Goal: Check status: Check status

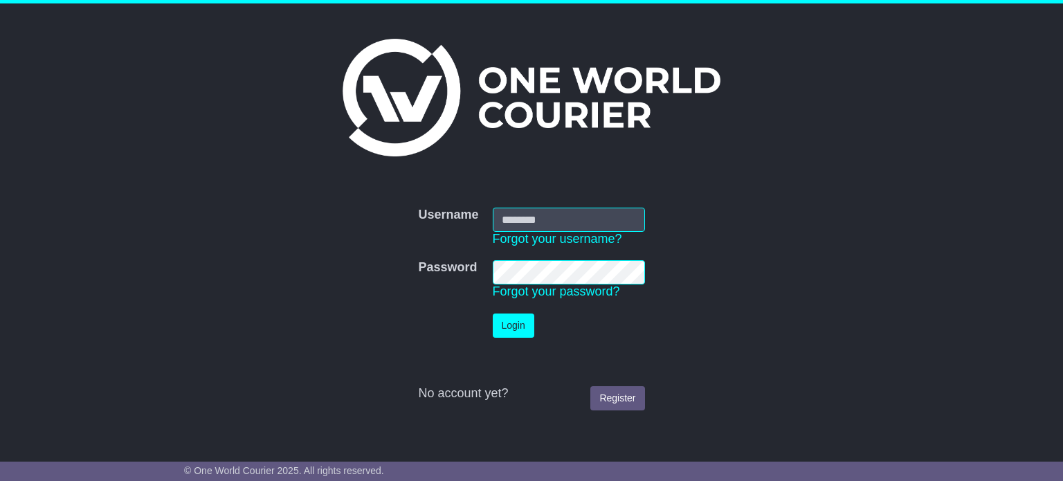
type input "**********"
click at [530, 325] on button "Login" at bounding box center [514, 326] width 42 height 24
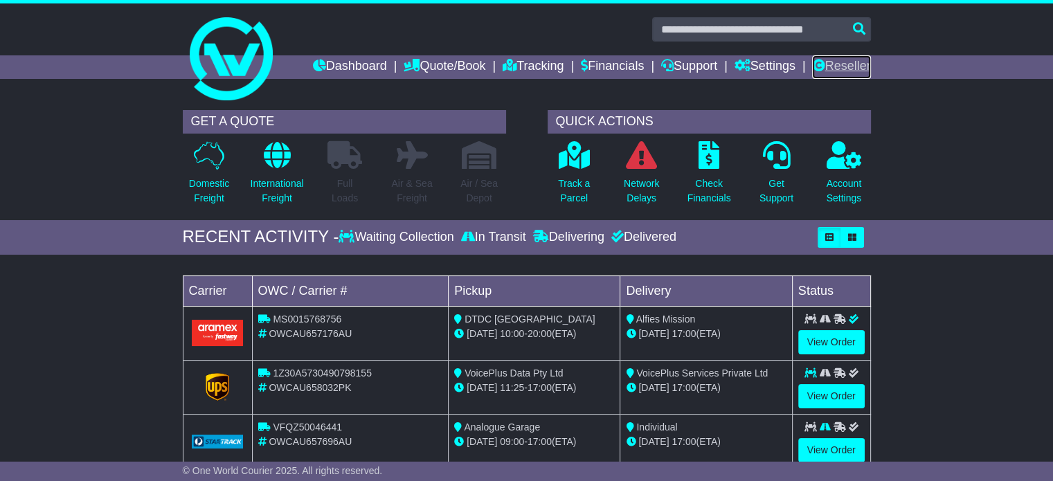
click at [829, 57] on link "Reseller" at bounding box center [841, 67] width 58 height 24
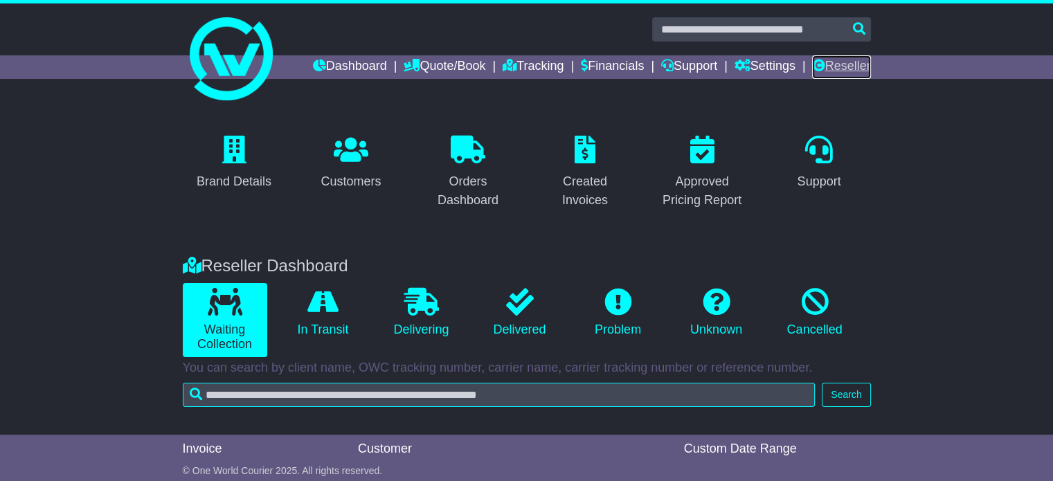
click at [844, 71] on link "Reseller" at bounding box center [841, 67] width 58 height 24
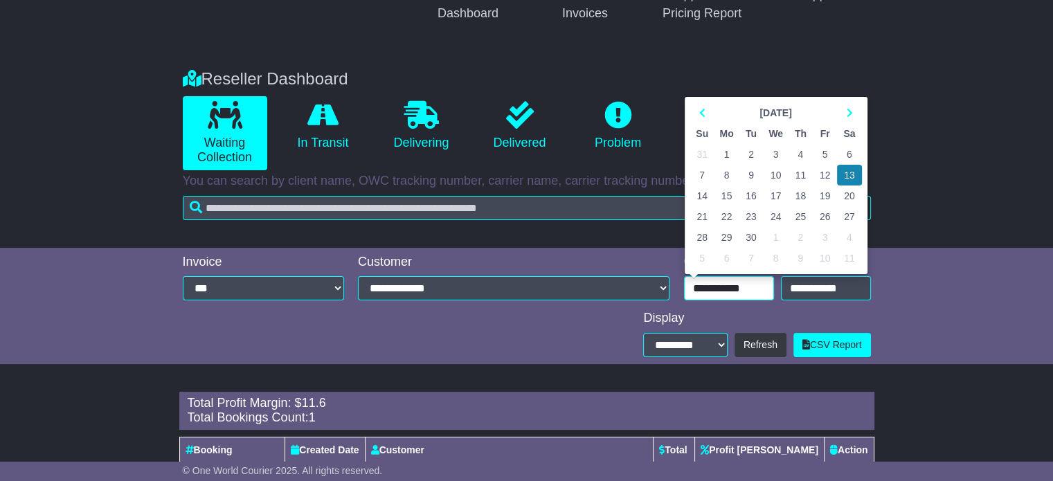
click at [742, 295] on input "**********" at bounding box center [729, 288] width 90 height 24
click at [841, 111] on th at bounding box center [849, 112] width 24 height 21
click at [824, 174] on td "10" at bounding box center [825, 175] width 24 height 21
type input "**********"
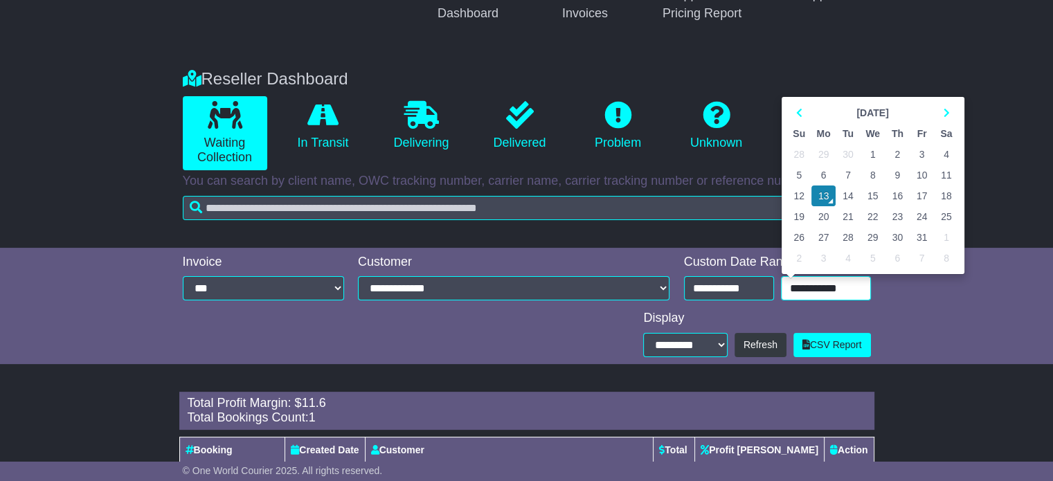
drag, startPoint x: 795, startPoint y: 300, endPoint x: 803, endPoint y: 280, distance: 21.7
click at [803, 280] on div "**********" at bounding box center [777, 280] width 201 height 50
click at [803, 280] on input "**********" at bounding box center [826, 288] width 90 height 24
click at [919, 170] on td "10" at bounding box center [922, 175] width 24 height 21
type input "**********"
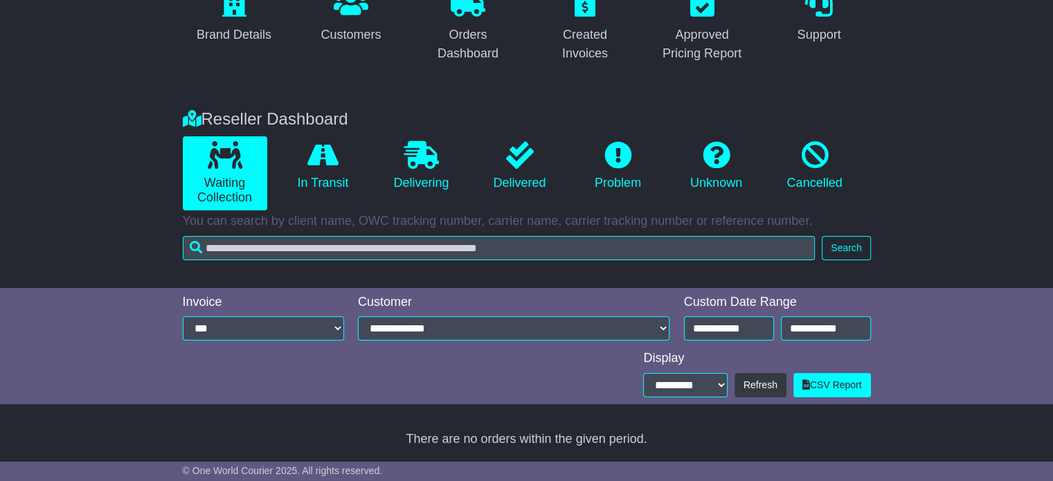
scroll to position [147, 0]
click at [338, 146] on icon at bounding box center [322, 155] width 31 height 28
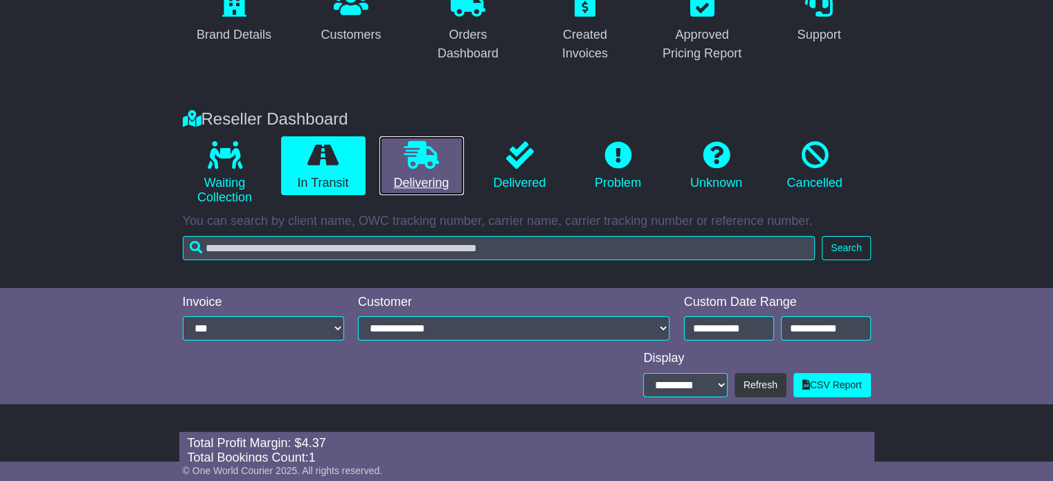
click at [415, 175] on link "Delivering" at bounding box center [421, 166] width 84 height 60
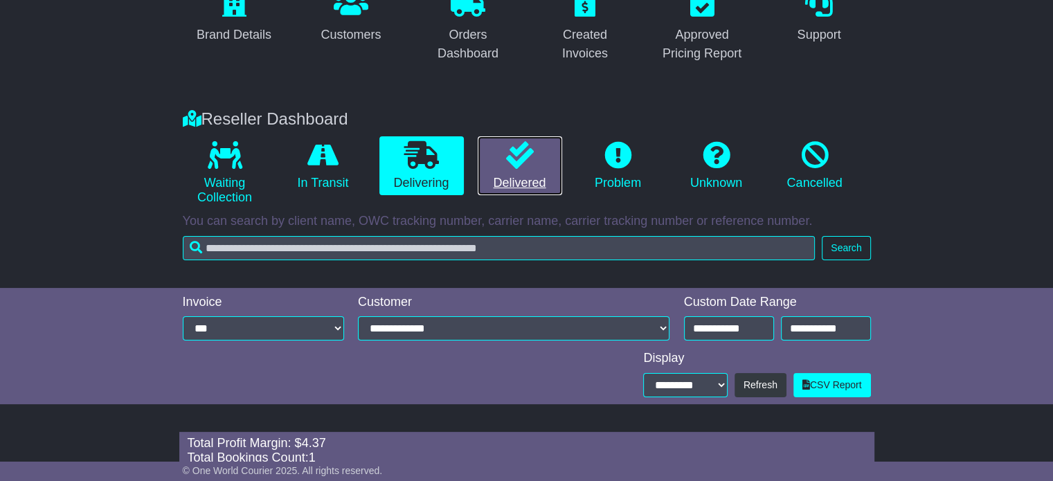
click at [510, 179] on link "Delivered" at bounding box center [520, 166] width 84 height 60
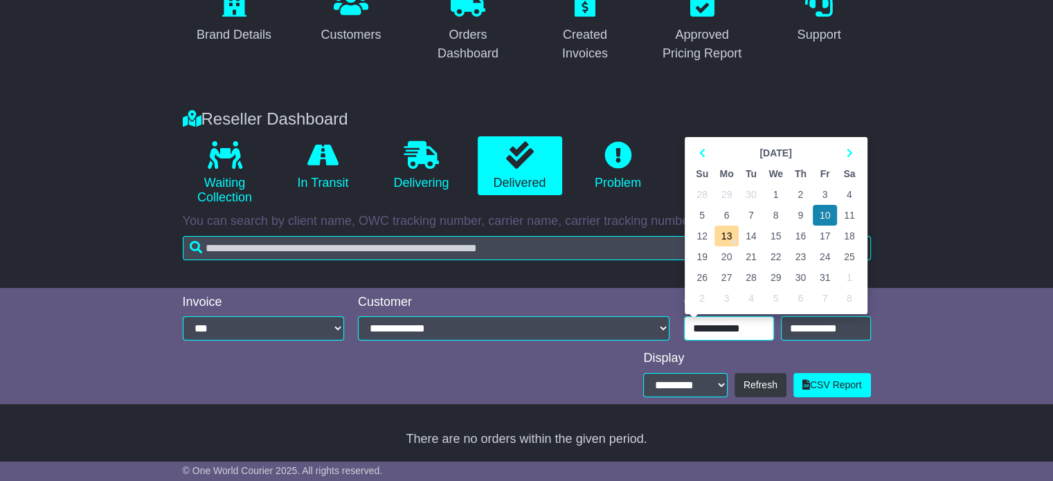
click at [730, 337] on input "**********" at bounding box center [729, 328] width 90 height 24
click at [850, 215] on td "11" at bounding box center [849, 215] width 24 height 21
type input "**********"
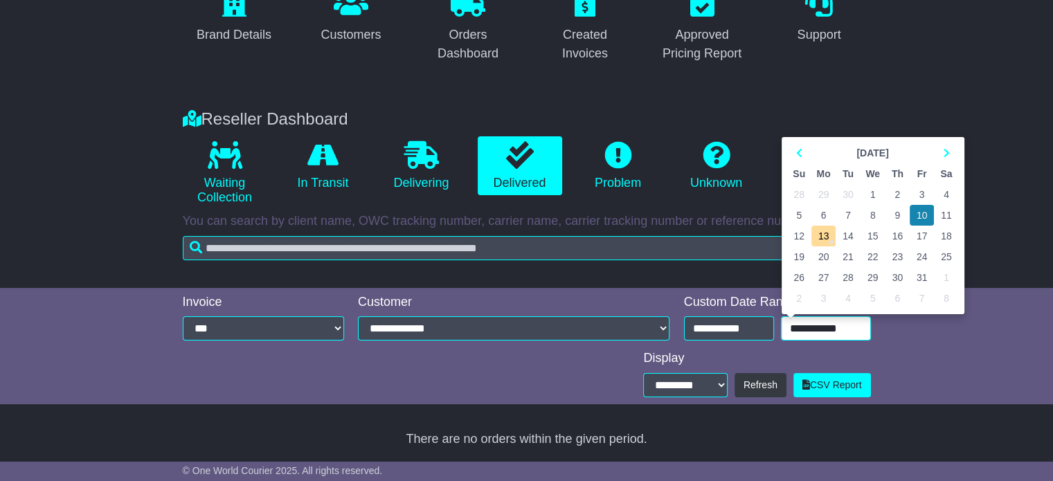
drag, startPoint x: 818, startPoint y: 330, endPoint x: 952, endPoint y: 214, distance: 177.2
click at [871, 316] on div "**********" at bounding box center [777, 328] width 187 height 24
click at [952, 214] on td "11" at bounding box center [946, 215] width 24 height 21
type input "**********"
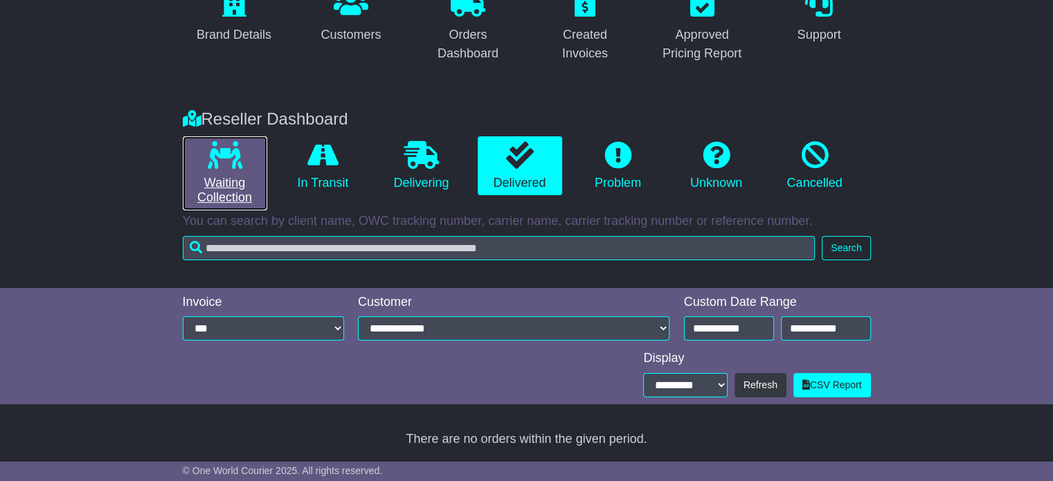
click at [202, 168] on link "Waiting Collection" at bounding box center [225, 173] width 84 height 74
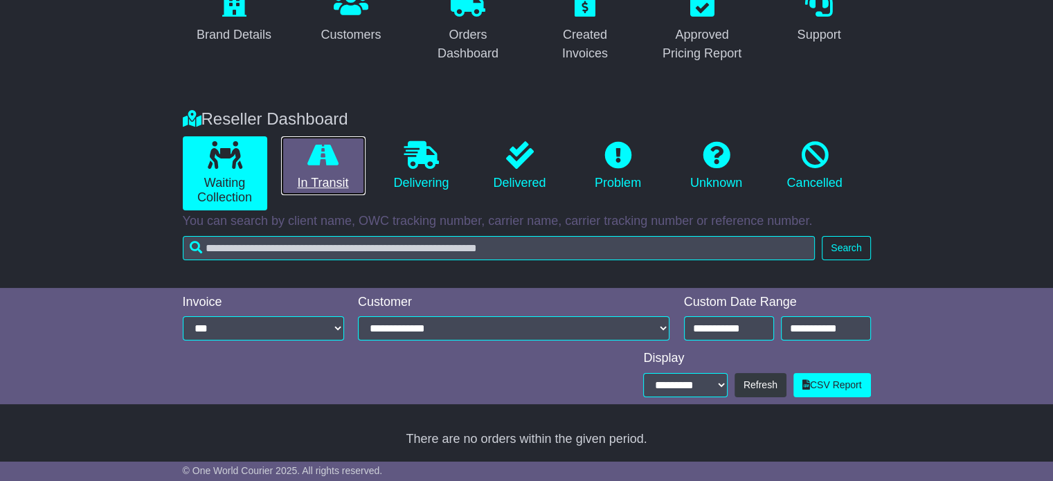
click at [299, 171] on link "In Transit" at bounding box center [323, 166] width 84 height 60
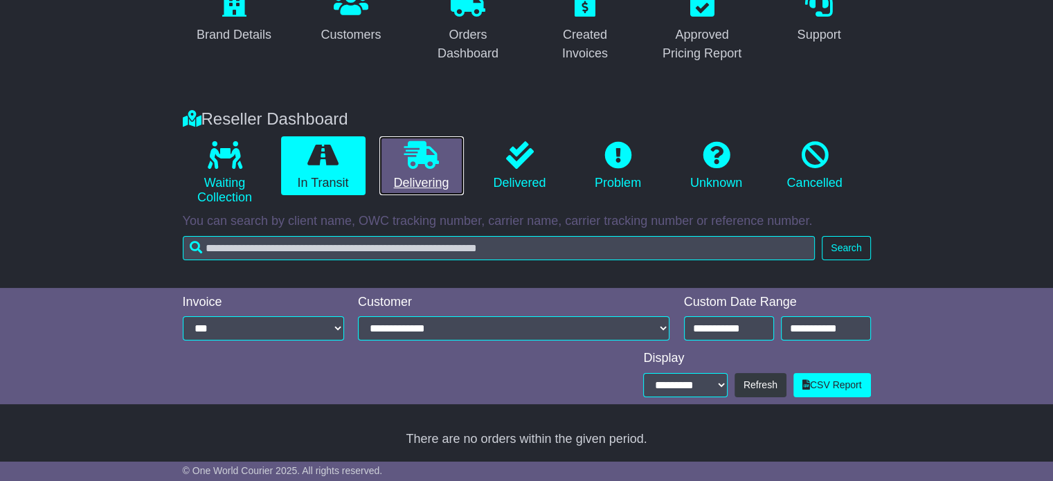
click at [428, 182] on link "Delivering" at bounding box center [421, 166] width 84 height 60
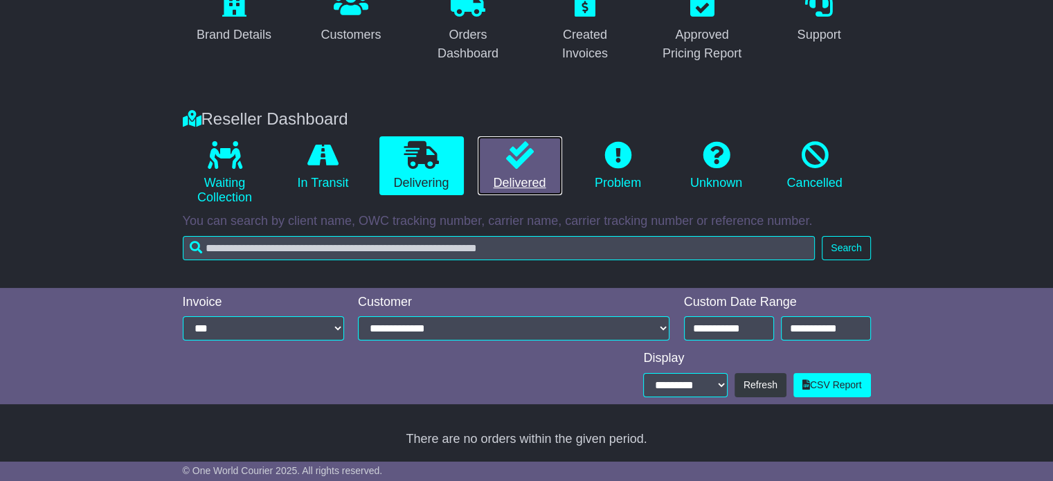
click at [510, 181] on link "Delivered" at bounding box center [520, 166] width 84 height 60
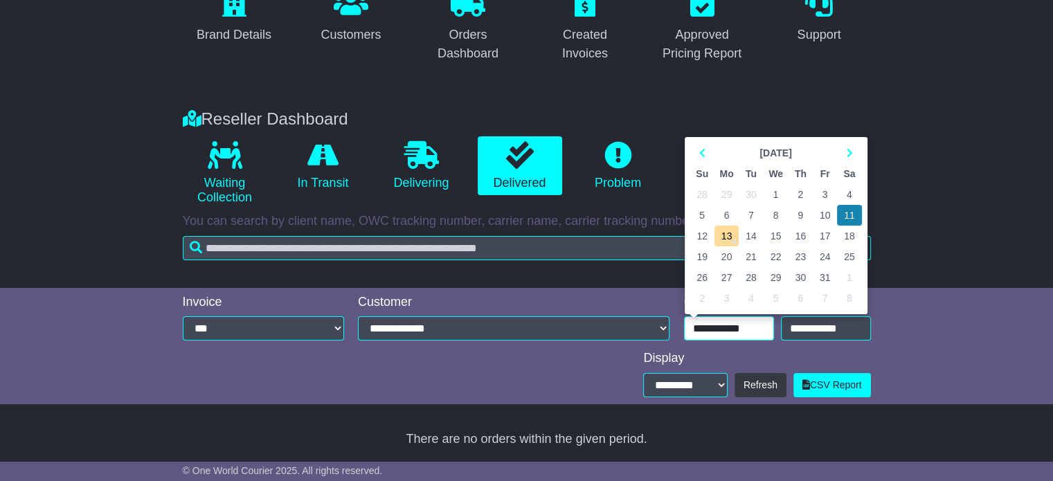
click at [700, 332] on input "**********" at bounding box center [729, 328] width 90 height 24
click at [701, 235] on td "12" at bounding box center [702, 236] width 24 height 21
type input "**********"
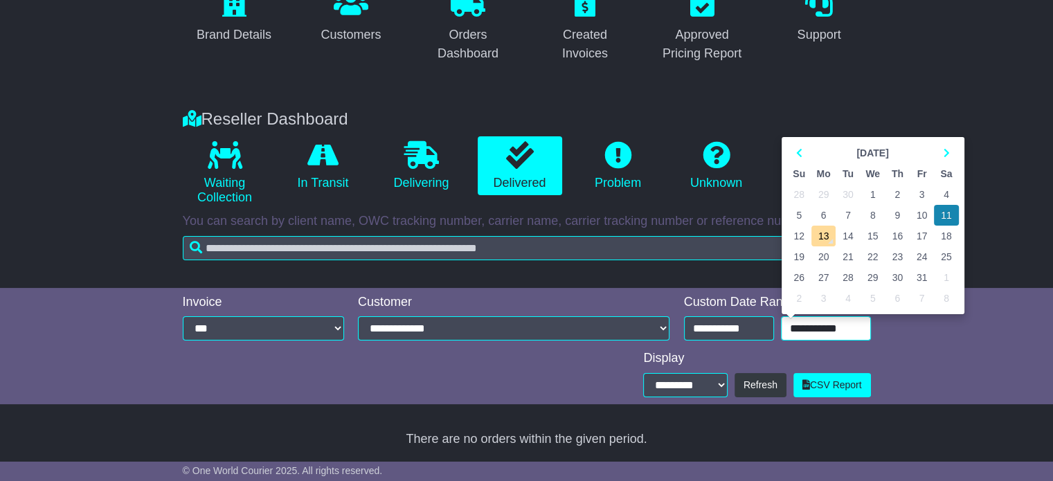
click at [795, 336] on input "**********" at bounding box center [826, 328] width 90 height 24
click at [796, 237] on td "12" at bounding box center [799, 236] width 24 height 21
type input "**********"
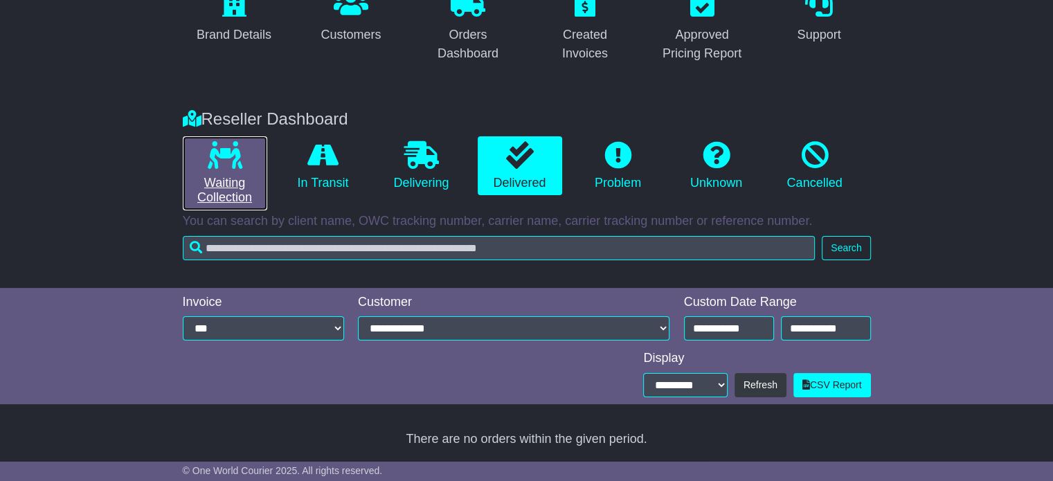
click at [238, 164] on icon at bounding box center [225, 155] width 35 height 28
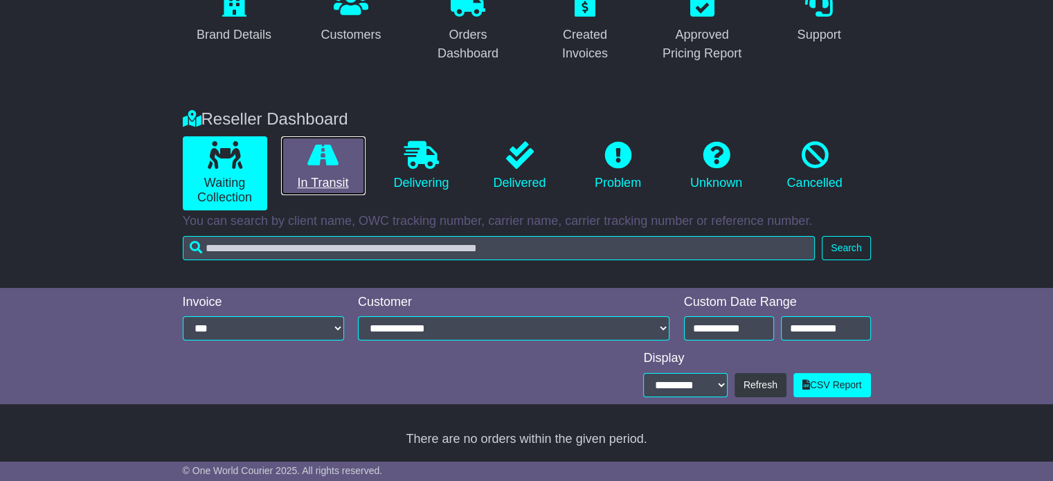
click at [343, 165] on link "In Transit" at bounding box center [323, 166] width 84 height 60
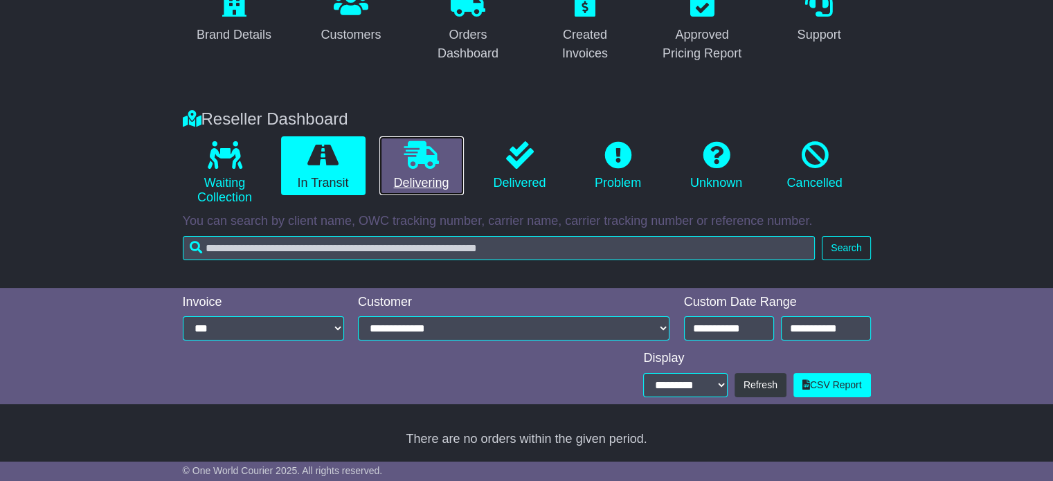
click at [407, 170] on link "Delivering" at bounding box center [421, 166] width 84 height 60
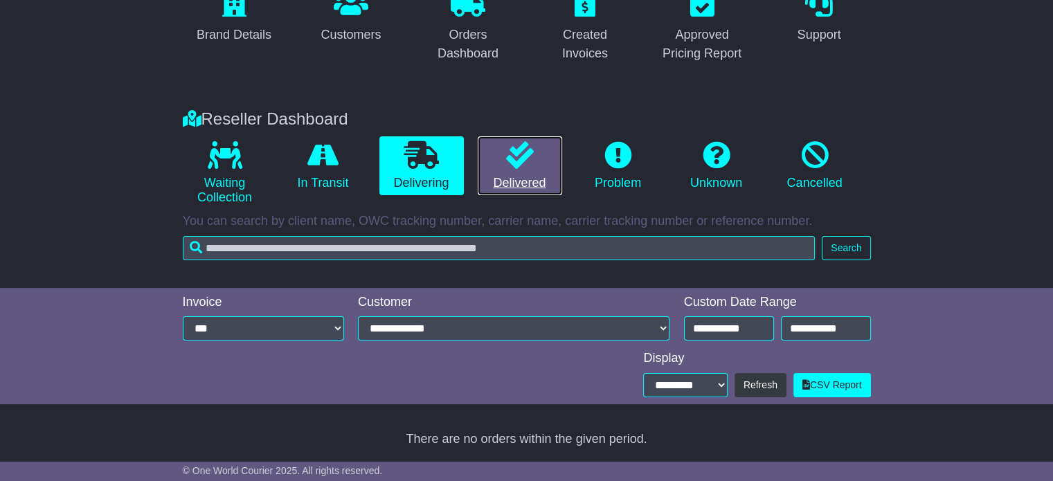
click at [517, 172] on link "Delivered" at bounding box center [520, 166] width 84 height 60
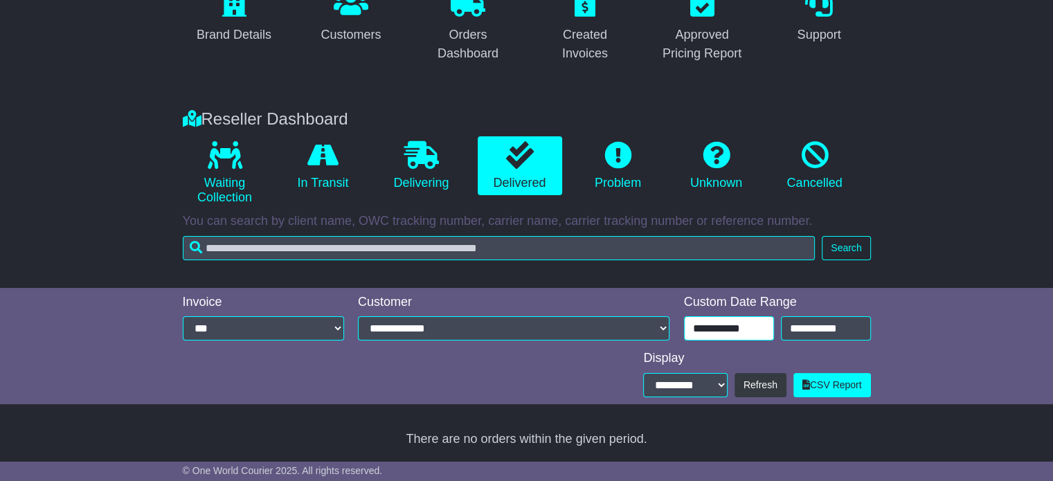
click at [756, 332] on input "**********" at bounding box center [729, 328] width 90 height 24
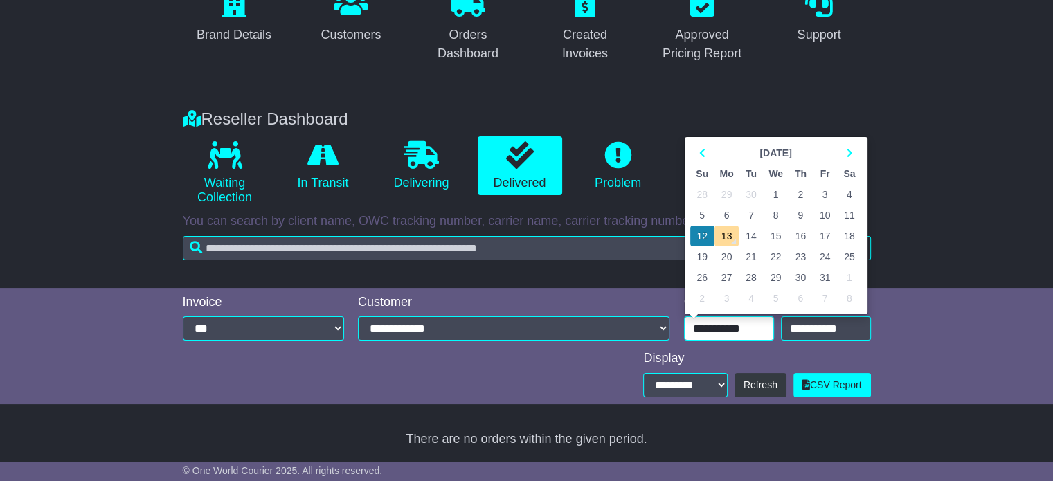
click at [824, 213] on td "10" at bounding box center [825, 215] width 24 height 21
type input "**********"
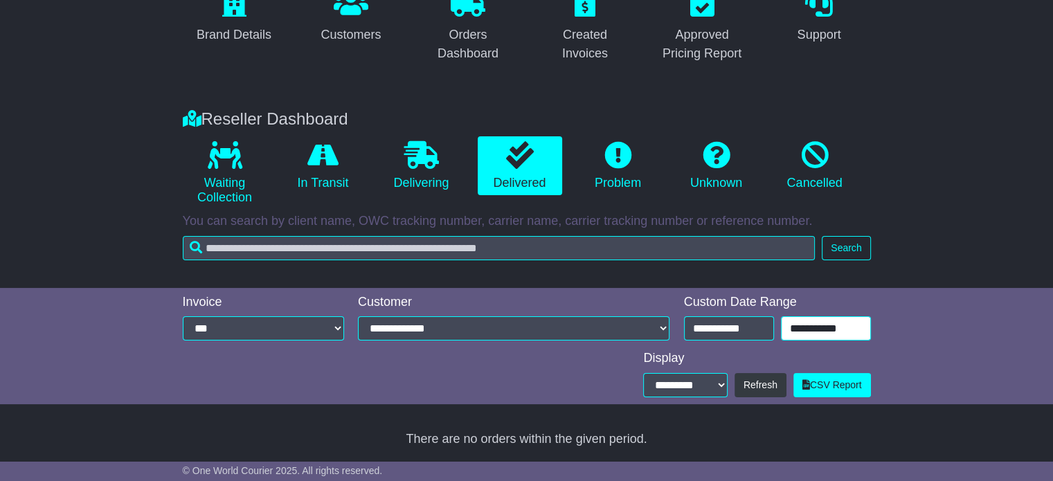
click at [800, 333] on input "**********" at bounding box center [826, 328] width 90 height 24
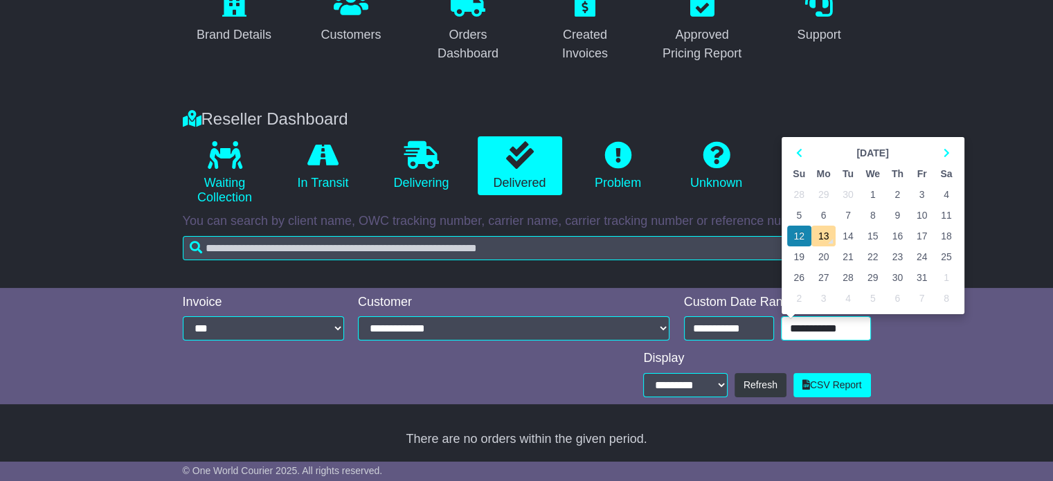
click at [920, 215] on td "10" at bounding box center [922, 215] width 24 height 21
type input "**********"
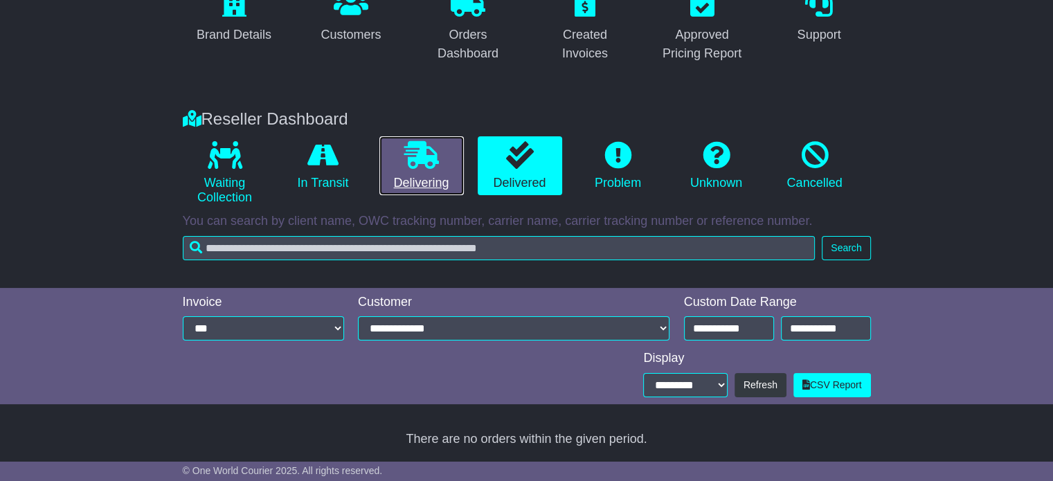
click at [404, 154] on icon at bounding box center [421, 155] width 35 height 28
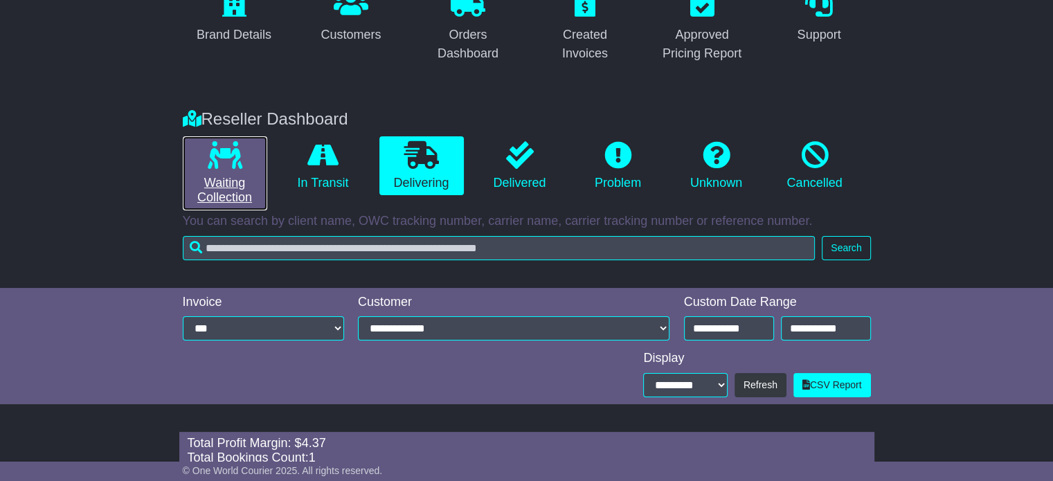
click at [247, 152] on link "Waiting Collection" at bounding box center [225, 173] width 84 height 74
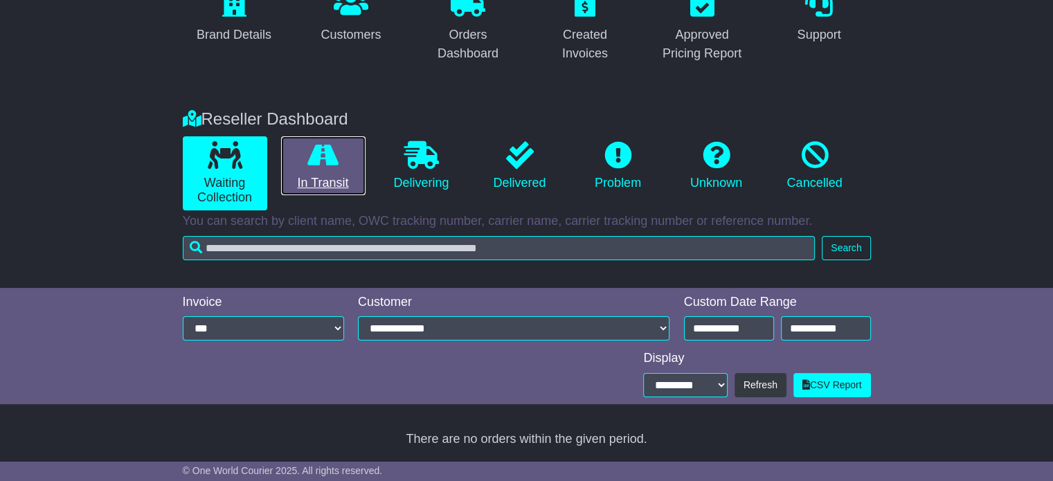
click at [329, 165] on icon at bounding box center [322, 155] width 31 height 28
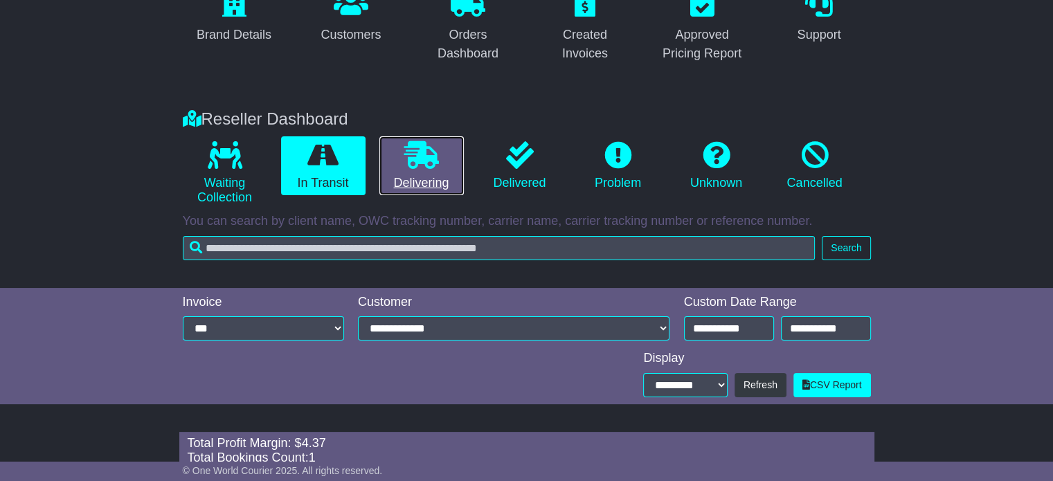
click at [449, 172] on link "Delivering" at bounding box center [421, 166] width 84 height 60
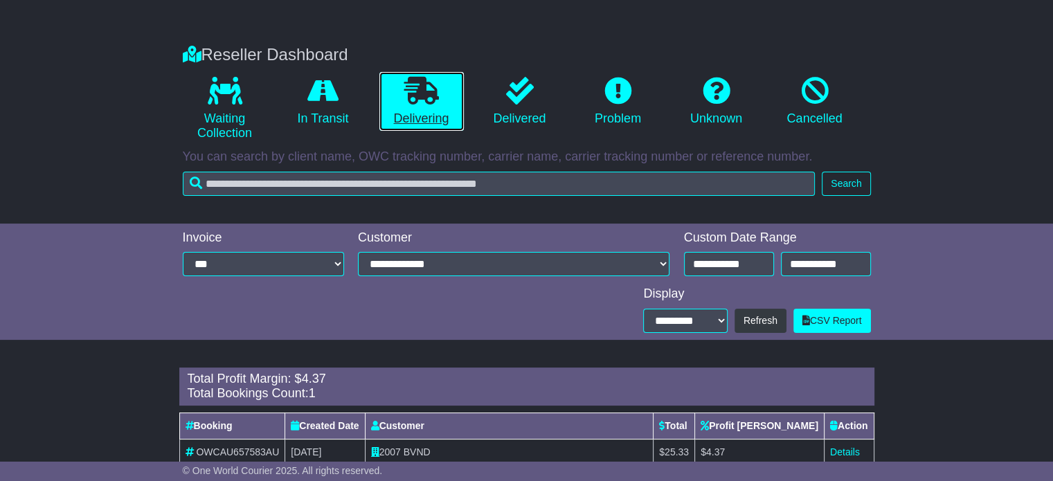
scroll to position [258, 0]
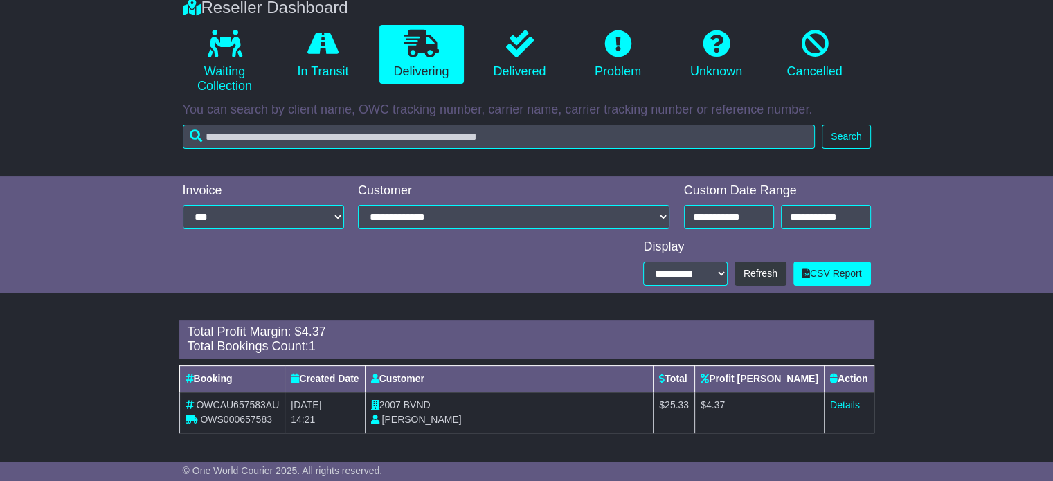
click at [415, 399] on td "2007 BVND Vicky Bey" at bounding box center [509, 412] width 289 height 41
click at [431, 404] on span "BVND" at bounding box center [417, 404] width 27 height 11
copy span "BVND"
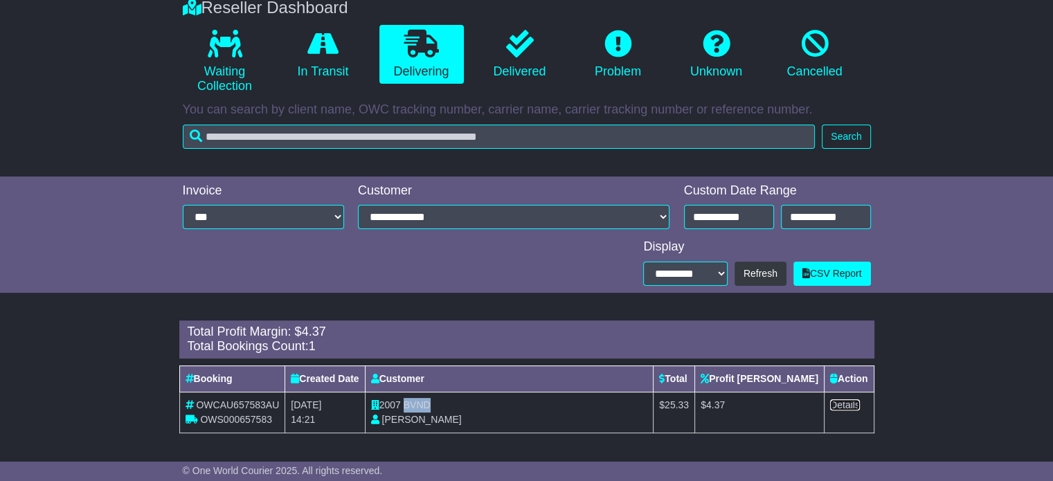
click at [844, 404] on link "Details" at bounding box center [845, 404] width 30 height 11
drag, startPoint x: 551, startPoint y: 82, endPoint x: 543, endPoint y: 74, distance: 11.7
click at [551, 82] on link "Delivered" at bounding box center [520, 55] width 84 height 60
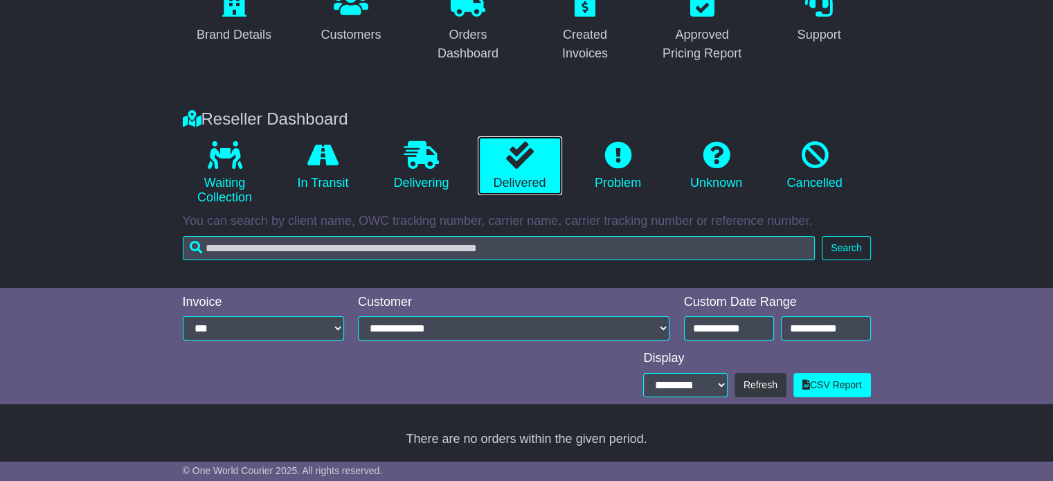
scroll to position [147, 0]
click at [519, 164] on icon at bounding box center [520, 155] width 28 height 28
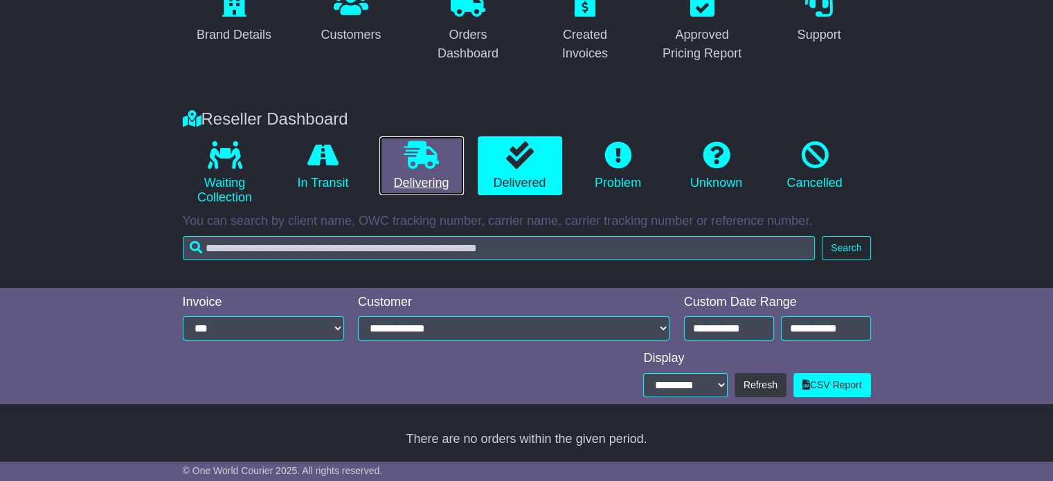
click at [442, 170] on link "Delivering" at bounding box center [421, 166] width 84 height 60
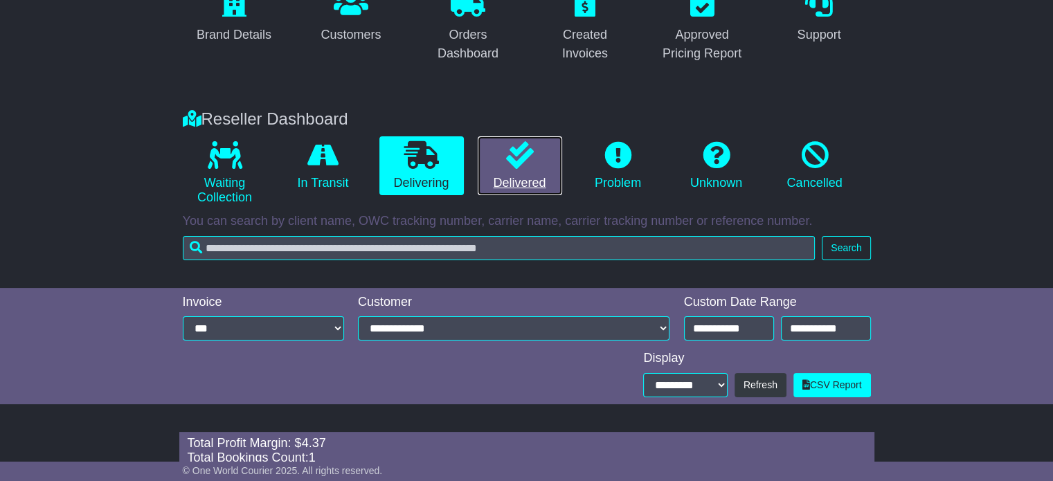
click at [551, 160] on link "Delivered" at bounding box center [520, 166] width 84 height 60
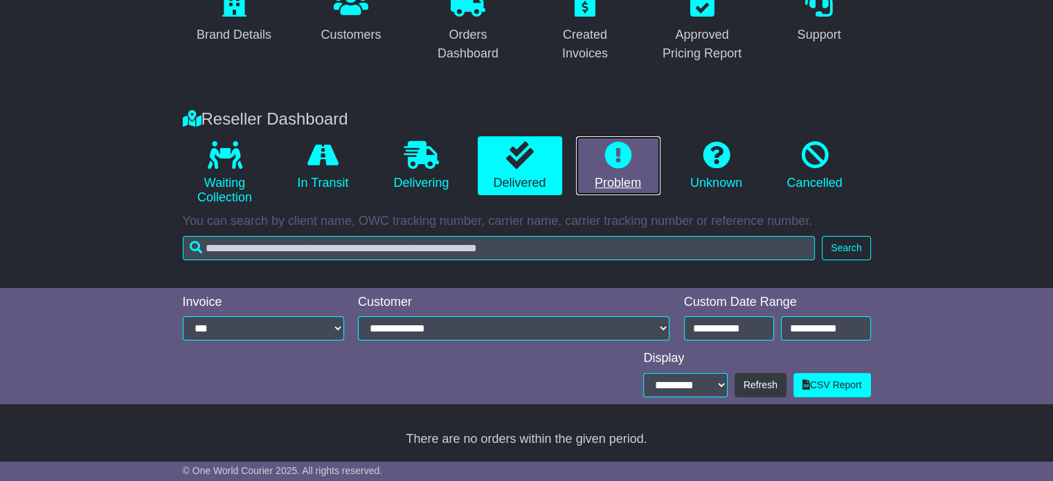
click at [623, 150] on icon at bounding box center [618, 155] width 28 height 28
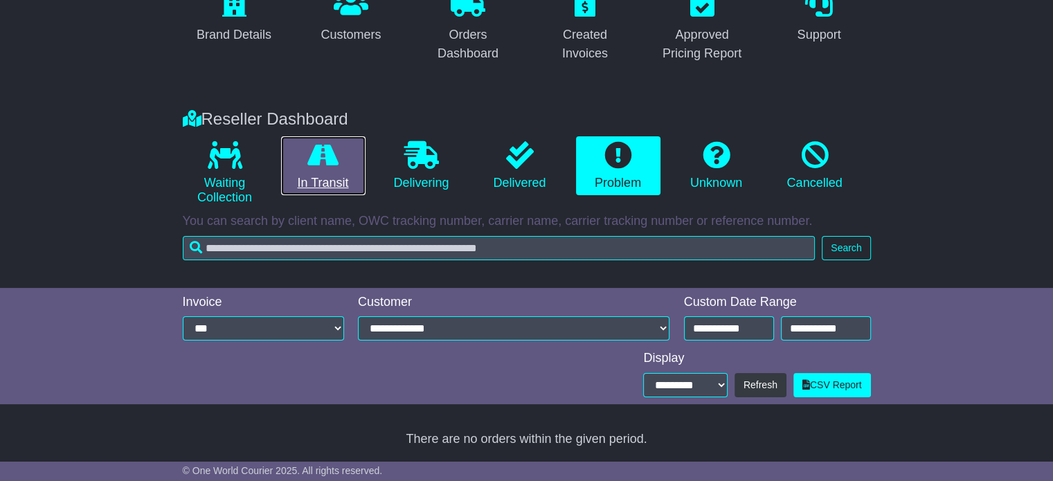
click at [318, 174] on link "In Transit" at bounding box center [323, 166] width 84 height 60
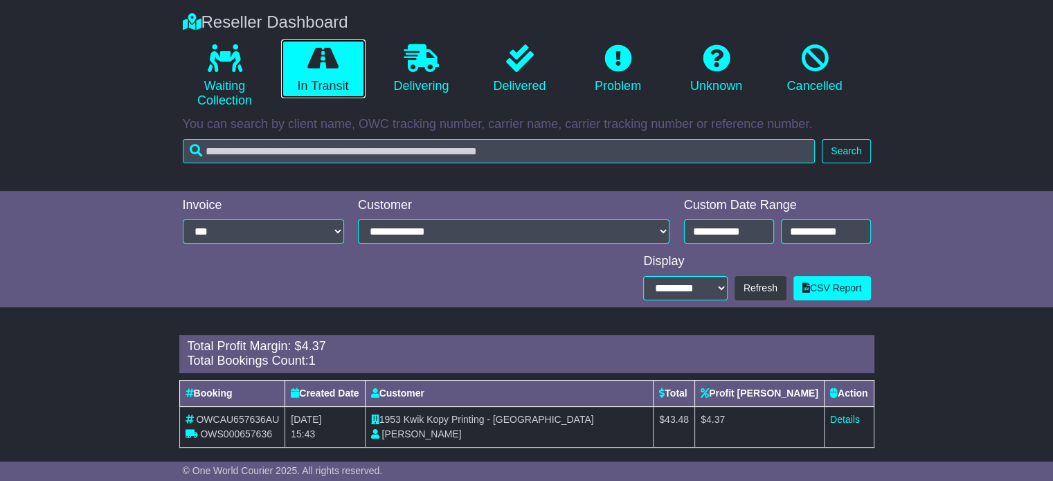
scroll to position [258, 0]
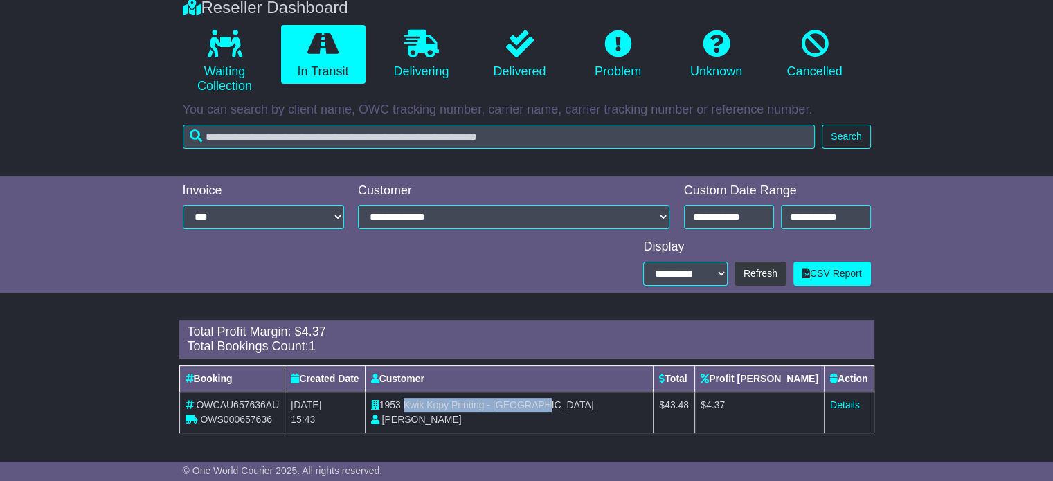
drag, startPoint x: 417, startPoint y: 401, endPoint x: 584, endPoint y: 402, distance: 166.9
click at [584, 402] on td "1953 Kwik Kopy Printing - Perth CBD Shahna Nixon" at bounding box center [509, 412] width 289 height 41
copy span "Kwik Kopy Printing - Perth CBD"
click at [847, 406] on link "Details" at bounding box center [845, 404] width 30 height 11
click at [407, 26] on link "Delivering" at bounding box center [421, 55] width 84 height 60
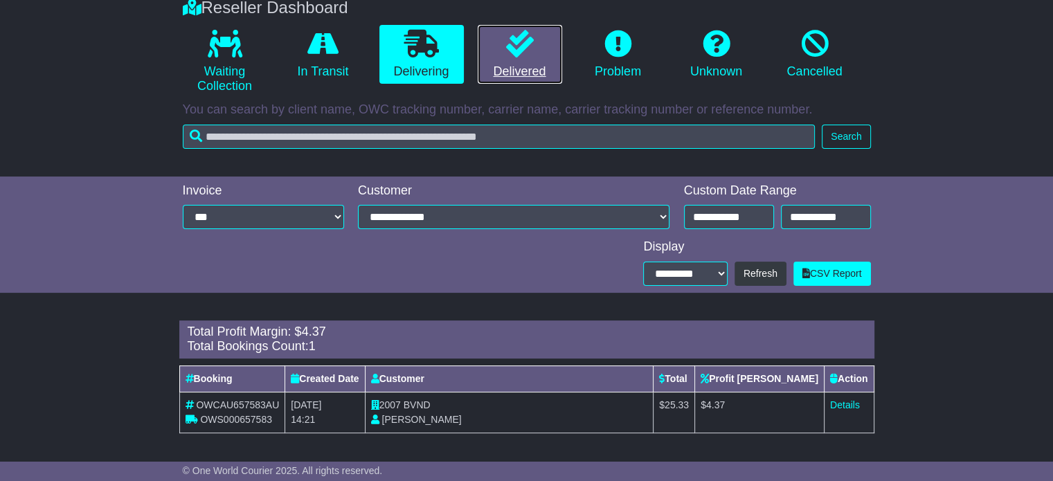
click at [520, 58] on link "Delivered" at bounding box center [520, 55] width 84 height 60
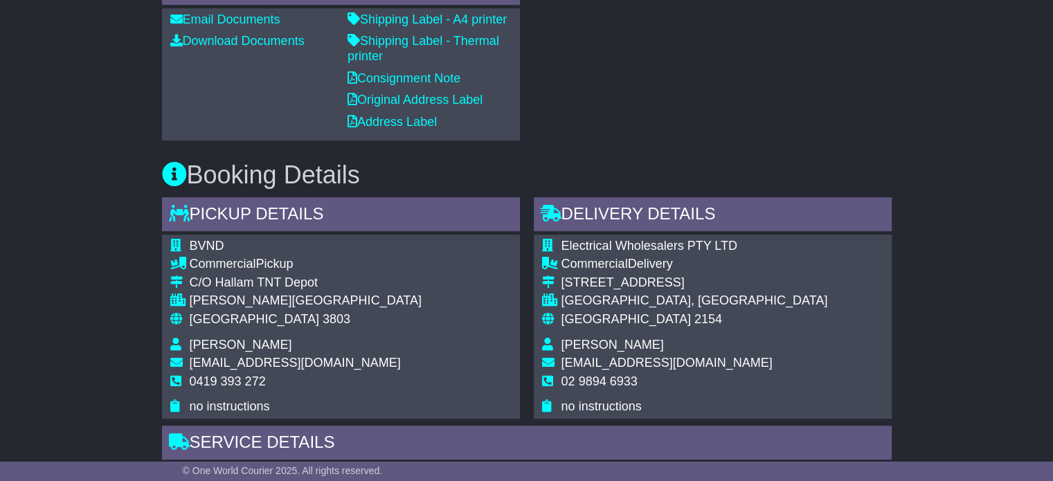
scroll to position [623, 0]
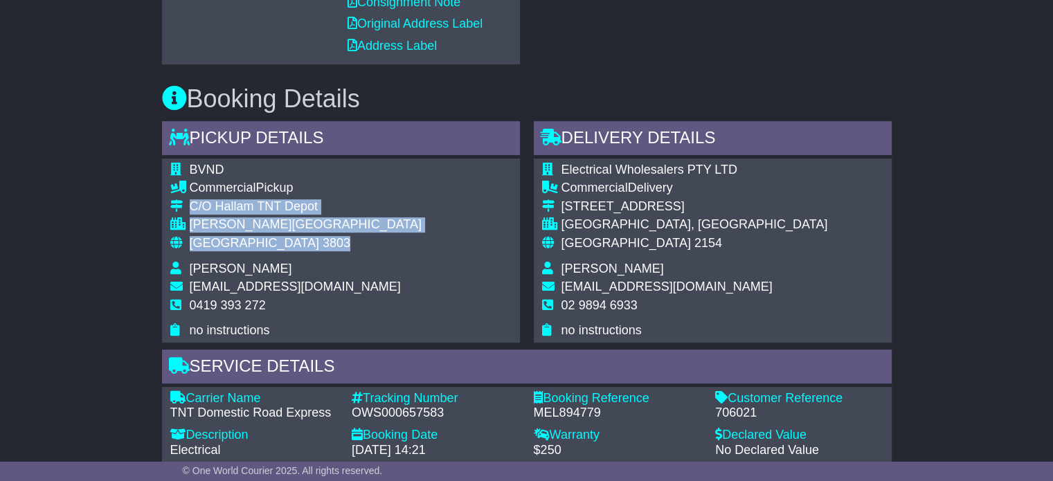
drag, startPoint x: 269, startPoint y: 243, endPoint x: 190, endPoint y: 210, distance: 86.3
click at [190, 210] on tbody "BVND Commercial Pickup C/O [GEOGRAPHIC_DATA] [GEOGRAPHIC_DATA][PERSON_NAME][GEO…" at bounding box center [295, 251] width 251 height 176
copy tbody "C/O Hallam TNT Depot [GEOGRAPHIC_DATA][PERSON_NAME][GEOGRAPHIC_DATA] 3803"
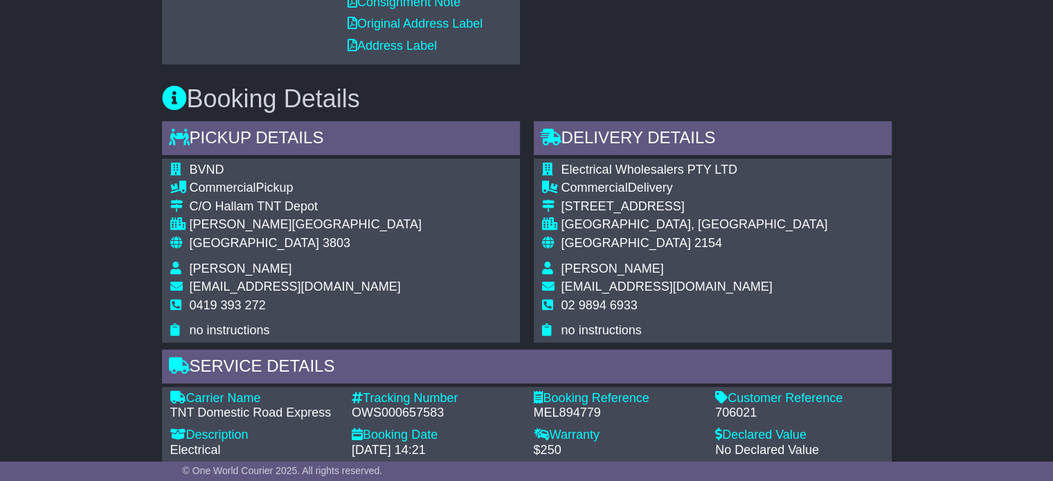
click at [246, 307] on span "0419 393 272" at bounding box center [228, 305] width 76 height 14
copy tbody "0419 393 272"
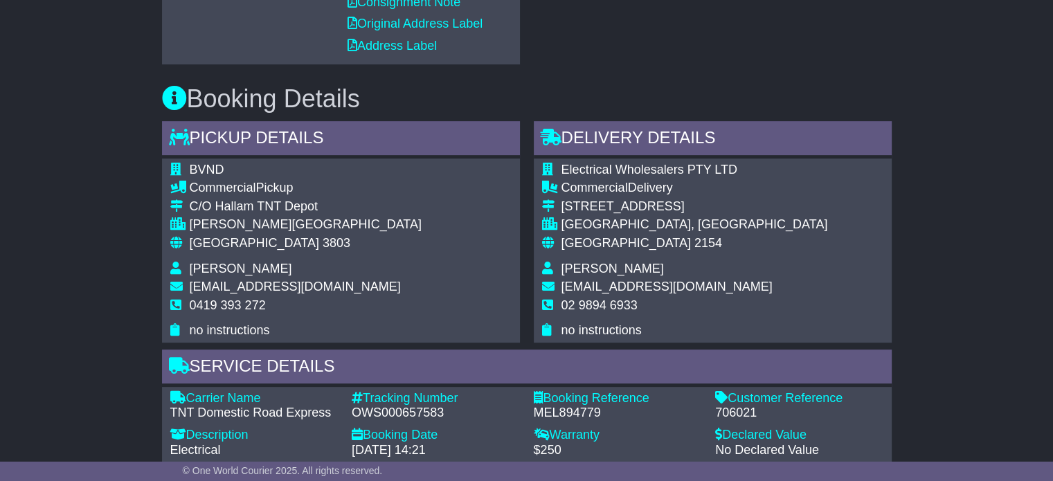
click at [410, 415] on div "OWS000657583" at bounding box center [436, 413] width 168 height 15
copy div "OWS000657583"
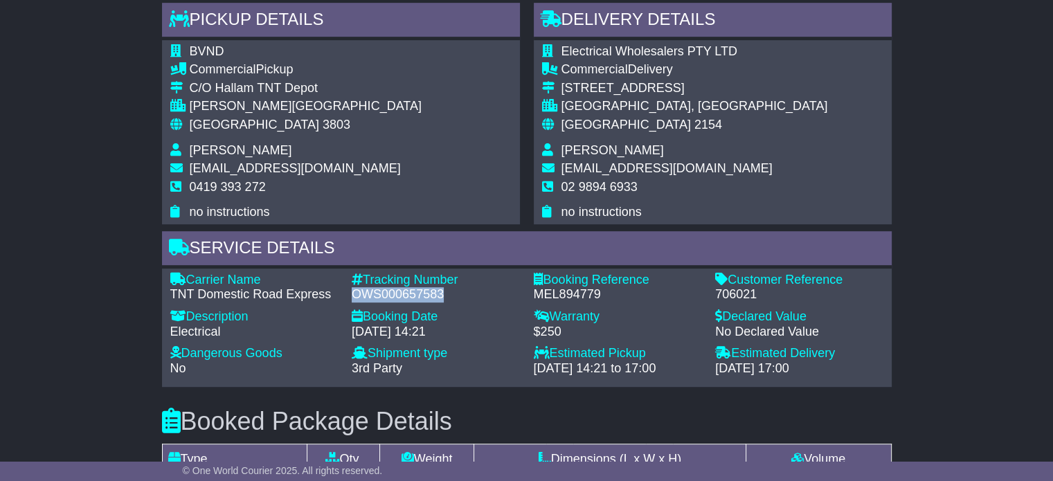
scroll to position [900, 0]
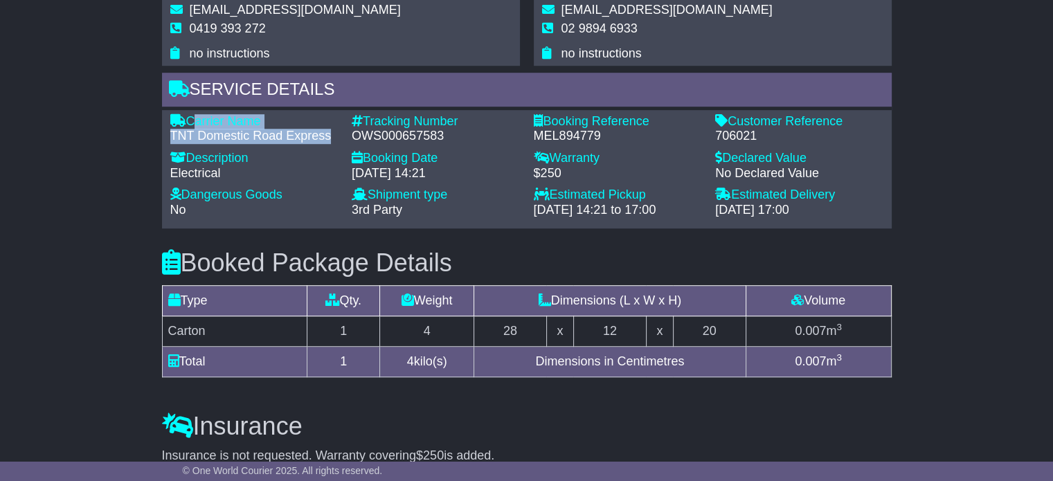
drag, startPoint x: 331, startPoint y: 134, endPoint x: 189, endPoint y: 117, distance: 142.9
click at [189, 117] on div "Carrier Name - TNT Domestic Road Express" at bounding box center [254, 129] width 182 height 30
copy div "Carrier Name - TNT Domestic Road Express"
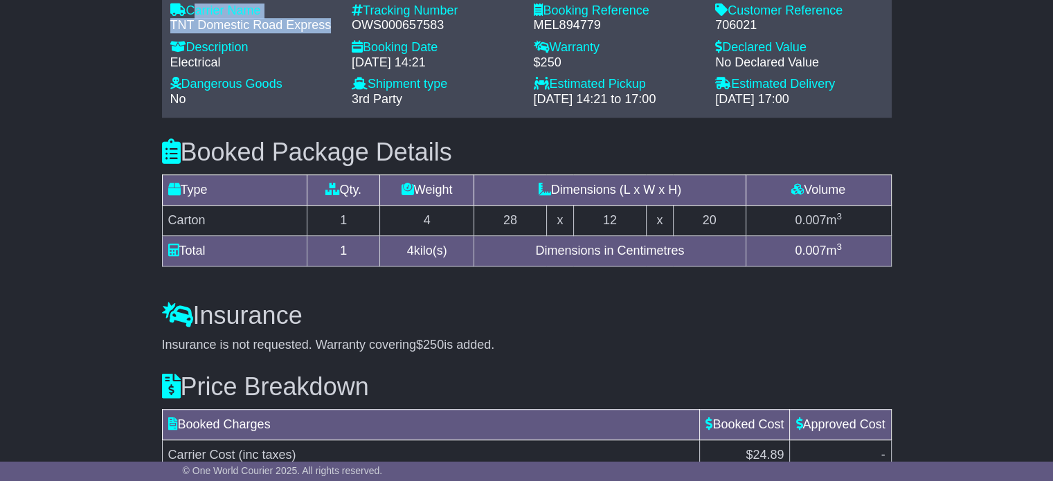
scroll to position [822, 0]
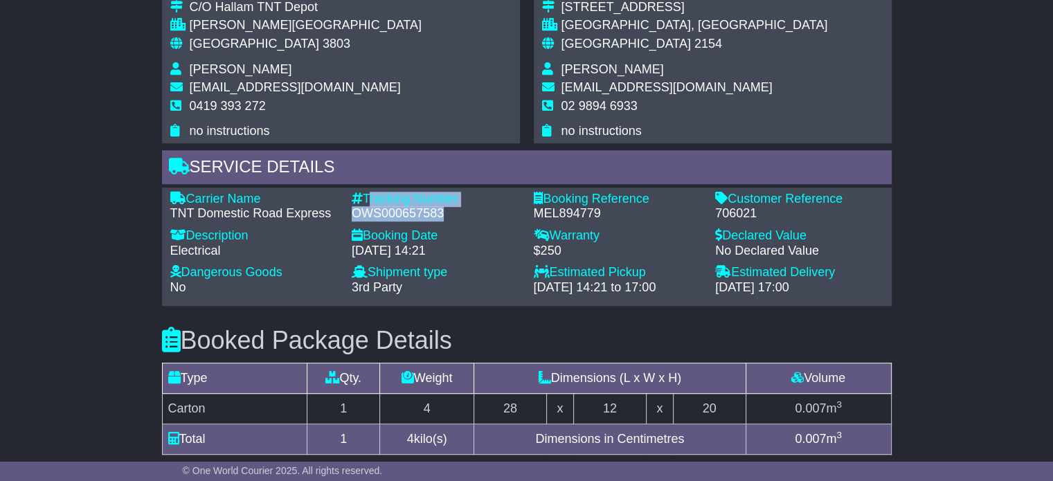
drag, startPoint x: 443, startPoint y: 214, endPoint x: 364, endPoint y: 189, distance: 82.8
click at [364, 189] on div "Carrier Name - TNT Domestic Road Express Description - Electrical Tracking Numb…" at bounding box center [527, 247] width 730 height 119
copy div "Tracking Number - OWS000657583"
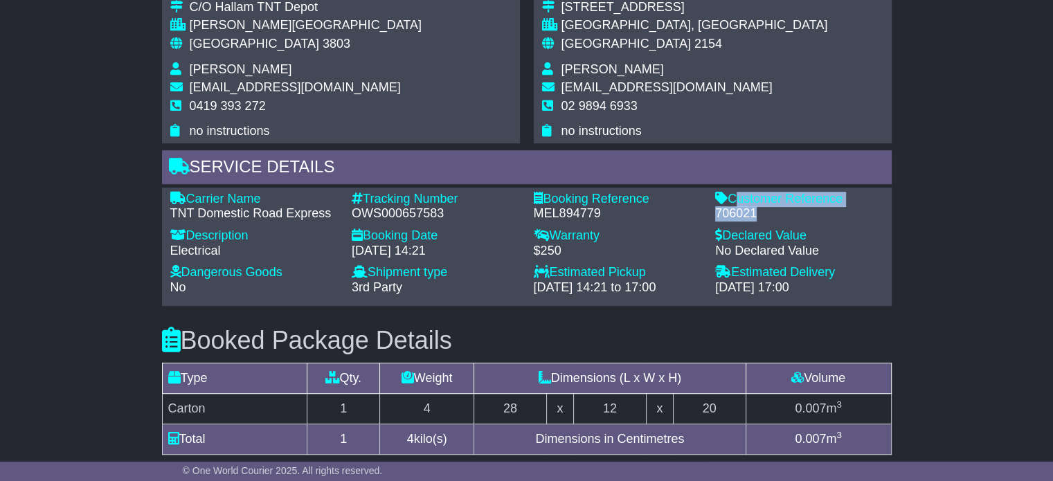
drag, startPoint x: 749, startPoint y: 204, endPoint x: 733, endPoint y: 196, distance: 18.0
click at [733, 196] on div "Customer Reference - 706021" at bounding box center [799, 207] width 182 height 30
copy div "Customer Reference - 706021"
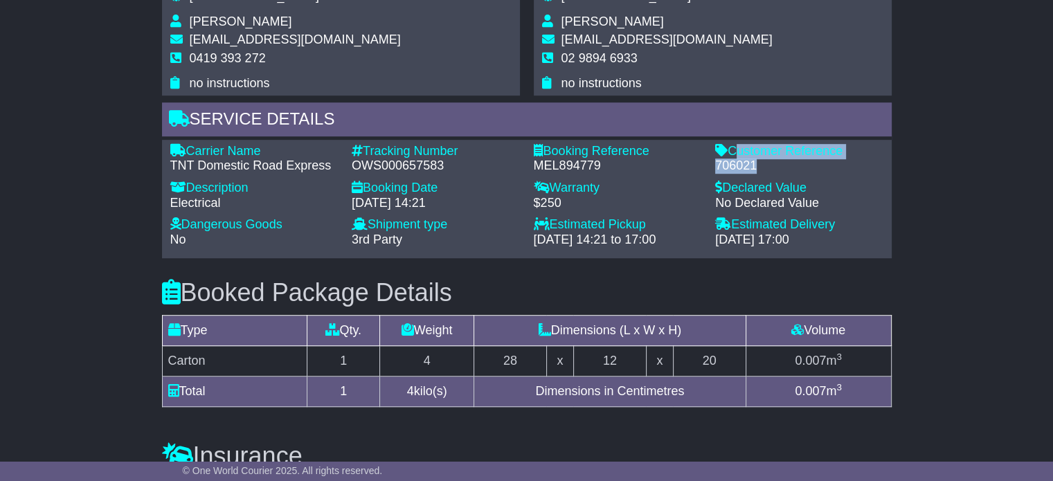
scroll to position [1169, 0]
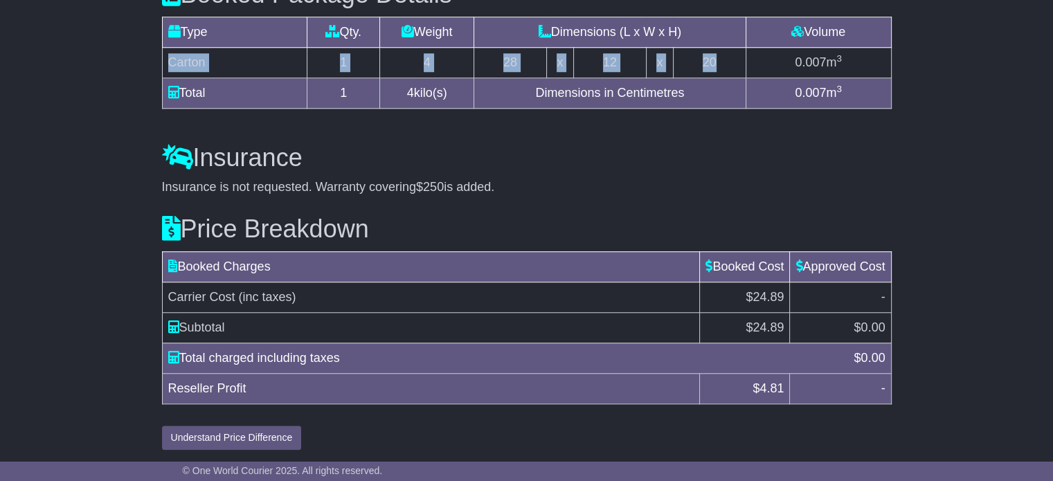
drag, startPoint x: 724, startPoint y: 60, endPoint x: 165, endPoint y: 53, distance: 559.5
click at [165, 53] on tr "Carton 1 4 28 x 12 x 20 0.007 m 3" at bounding box center [526, 63] width 729 height 30
copy tr "Carton 1 4 28 x 12 x 20"
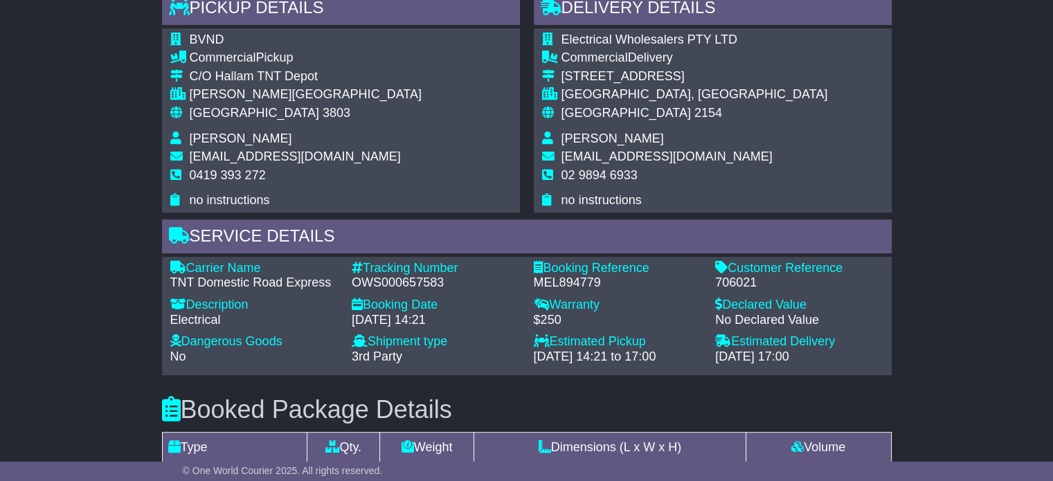
click at [570, 144] on span "[PERSON_NAME]" at bounding box center [612, 139] width 102 height 14
copy tbody "[PERSON_NAME]"
click at [615, 168] on td "02 9894 6933" at bounding box center [694, 181] width 267 height 26
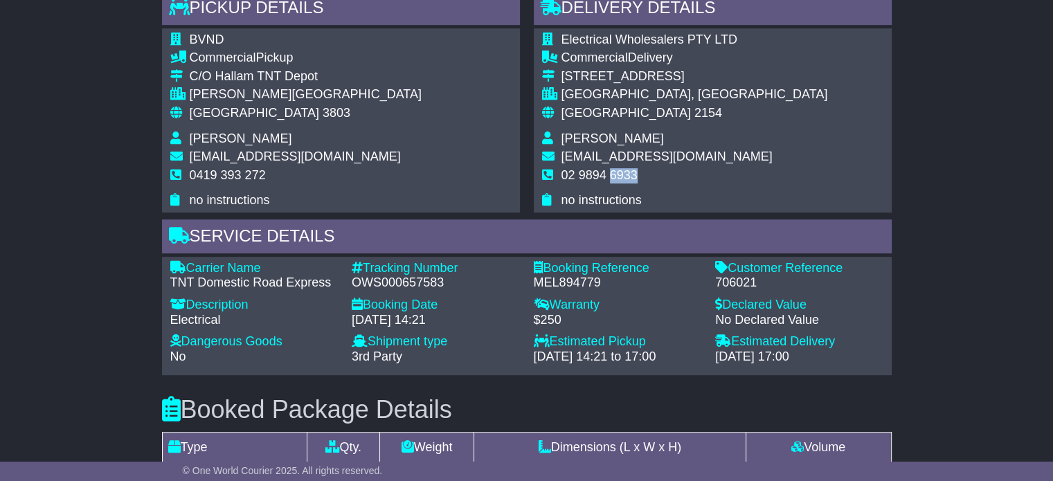
click at [615, 168] on td "02 9894 6933" at bounding box center [694, 181] width 267 height 26
copy tbody "02 9894 6933"
click at [224, 113] on span "[GEOGRAPHIC_DATA]" at bounding box center [254, 113] width 129 height 14
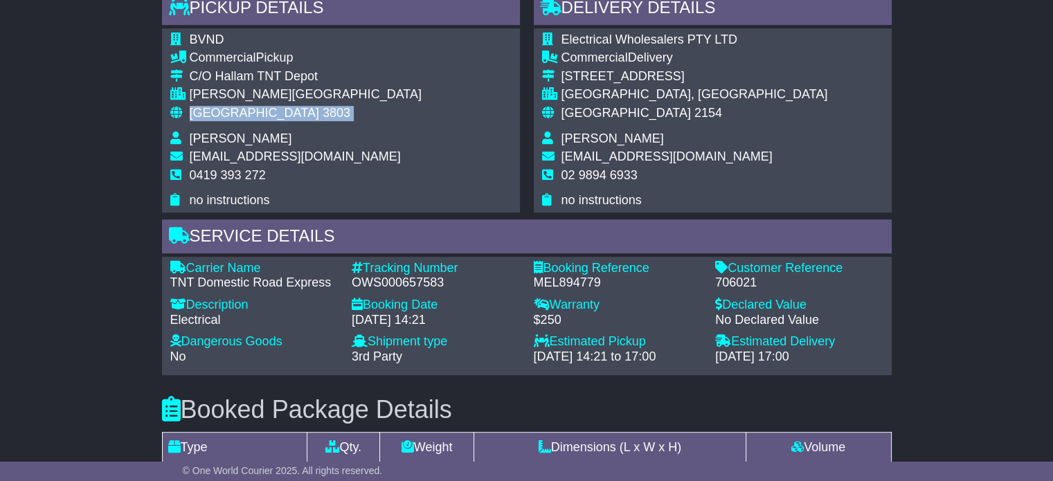
click at [224, 113] on span "[GEOGRAPHIC_DATA]" at bounding box center [254, 113] width 129 height 14
copy tbody "Australia 3803"
click at [694, 115] on span "2154" at bounding box center [708, 113] width 28 height 14
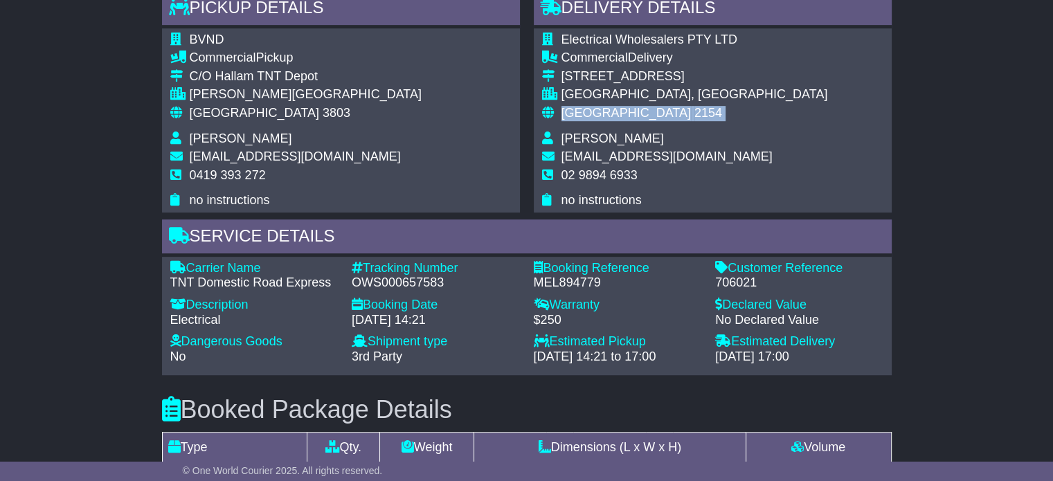
click at [694, 115] on span "2154" at bounding box center [708, 113] width 28 height 14
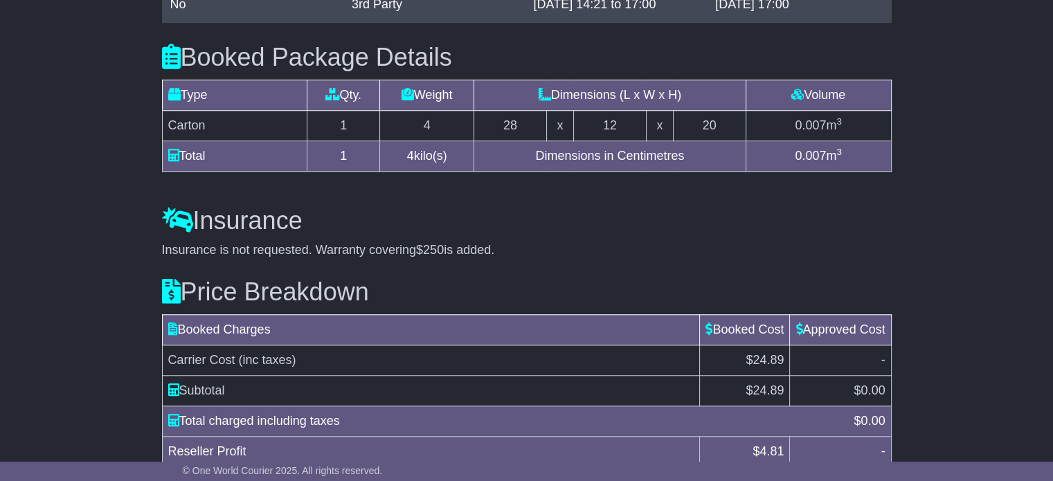
scroll to position [961, 0]
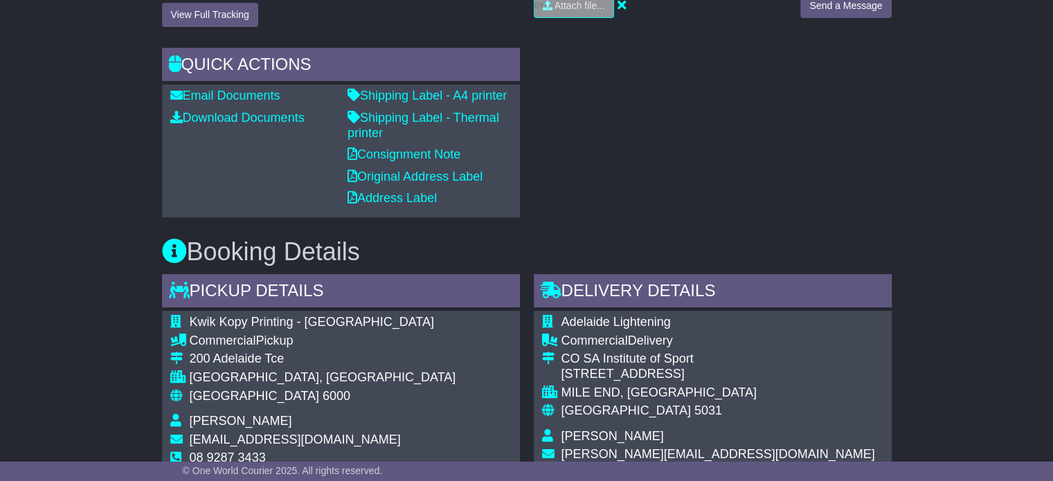
scroll to position [623, 0]
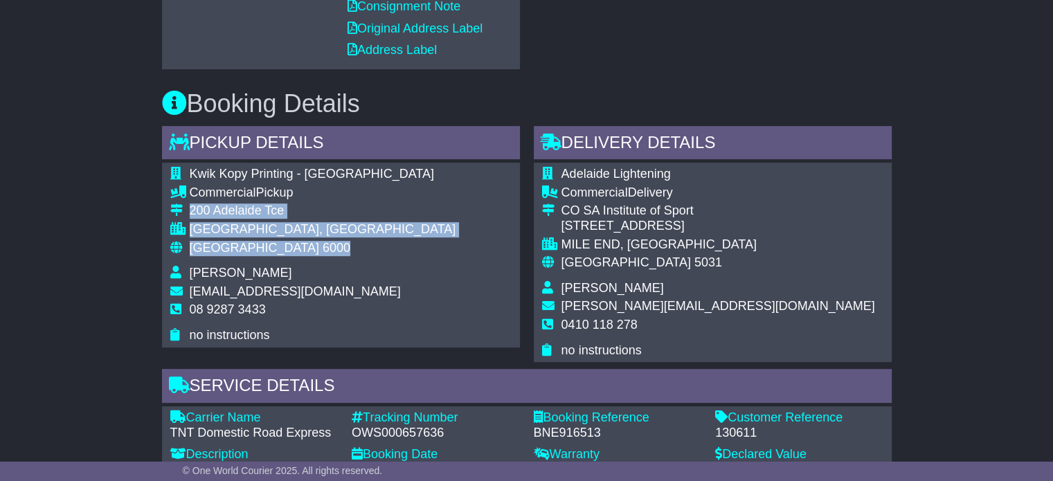
drag, startPoint x: 268, startPoint y: 249, endPoint x: 190, endPoint y: 215, distance: 84.6
click at [190, 215] on tbody "Kwik Kopy Printing - [GEOGRAPHIC_DATA] Commercial Pickup [STREET_ADDRESS] [GEOG…" at bounding box center [313, 255] width 286 height 176
copy tbody "[STREET_ADDRESS]"
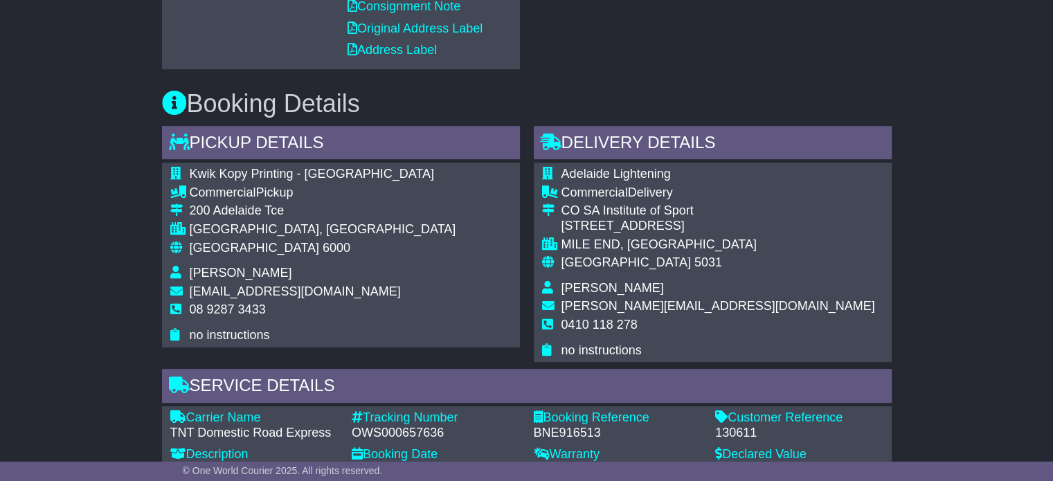
click at [241, 312] on span "08 9287 3433" at bounding box center [228, 310] width 76 height 14
copy tbody "08 9287 3433"
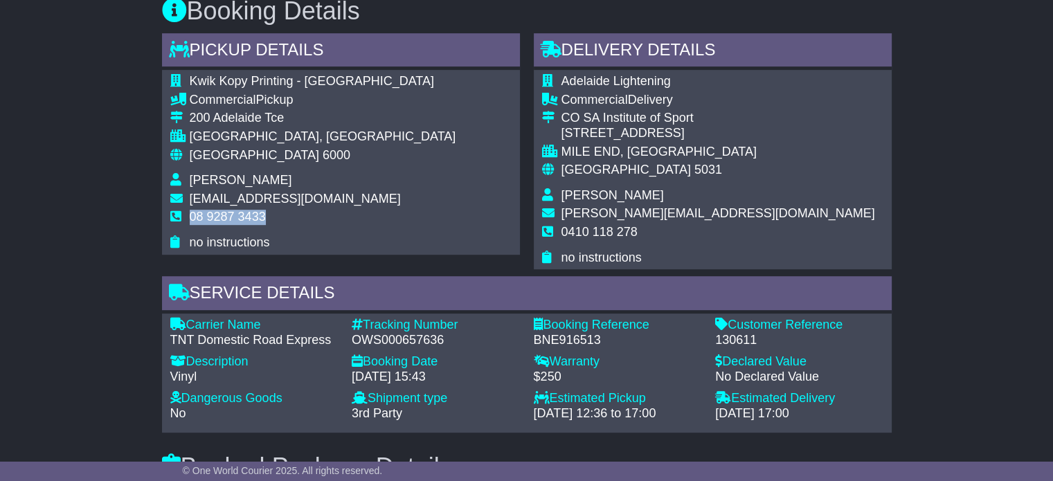
scroll to position [900, 0]
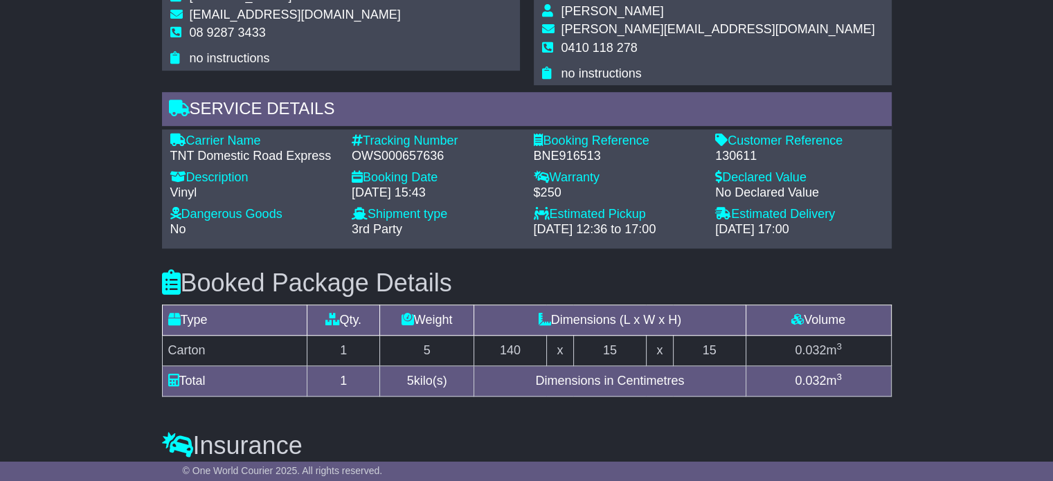
click at [419, 156] on div "OWS000657636" at bounding box center [436, 156] width 168 height 15
copy div "OWS000657636"
drag, startPoint x: 332, startPoint y: 157, endPoint x: 188, endPoint y: 136, distance: 145.5
click at [188, 136] on div "Carrier Name - TNT Domestic Road Express" at bounding box center [254, 149] width 182 height 30
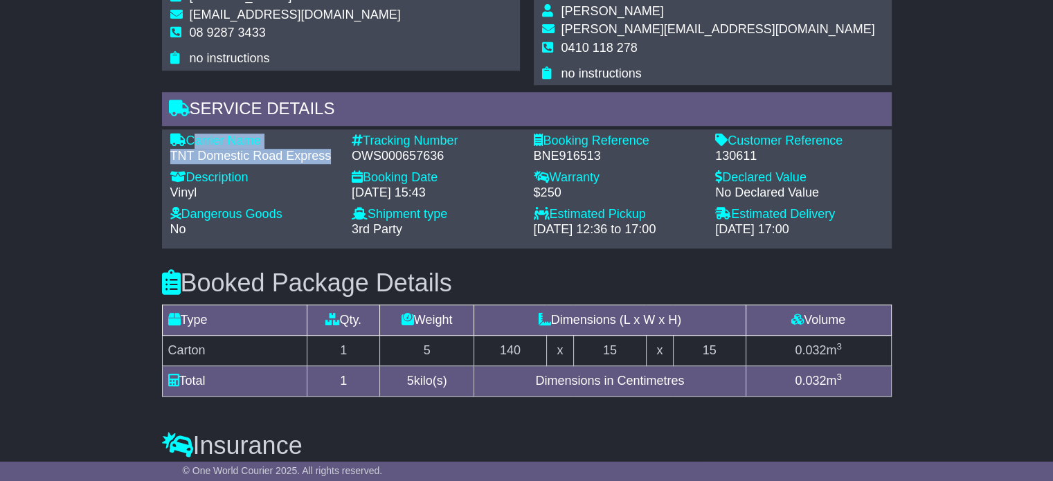
copy div "Carrier Name - TNT Domestic Road Express"
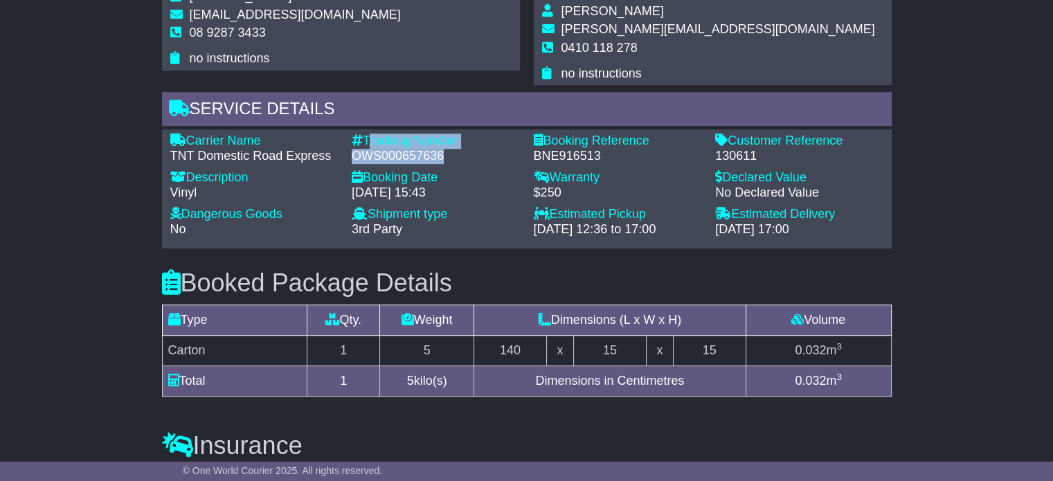
drag, startPoint x: 452, startPoint y: 154, endPoint x: 367, endPoint y: 143, distance: 85.9
click at [367, 143] on div "Tracking Number - OWS000657636" at bounding box center [436, 149] width 182 height 30
copy div "Tracking Number - OWS000657636"
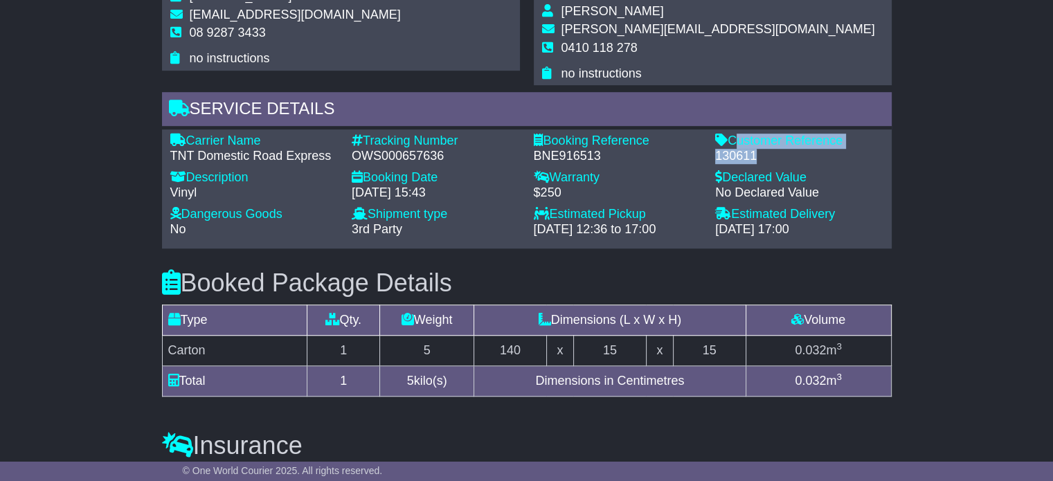
drag, startPoint x: 758, startPoint y: 154, endPoint x: 734, endPoint y: 138, distance: 29.4
click at [734, 138] on div "Customer Reference - 130611" at bounding box center [799, 149] width 182 height 30
copy div "Customer Reference - 130611"
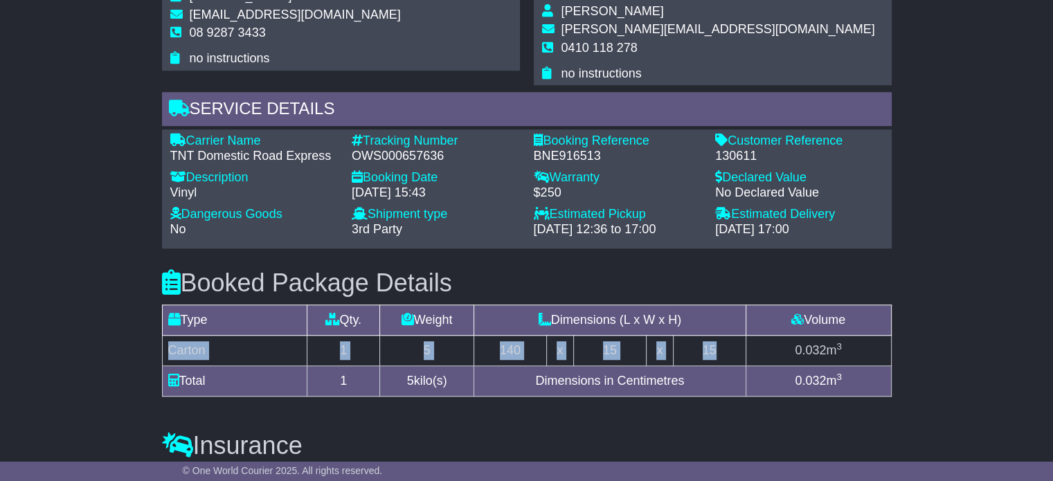
drag, startPoint x: 737, startPoint y: 346, endPoint x: 161, endPoint y: 345, distance: 575.3
click at [162, 345] on tr "Carton 1 5 140 x 15 x 15 0.032 m 3" at bounding box center [526, 351] width 729 height 30
copy tr "Carton 1 5 140 x 15 x 15"
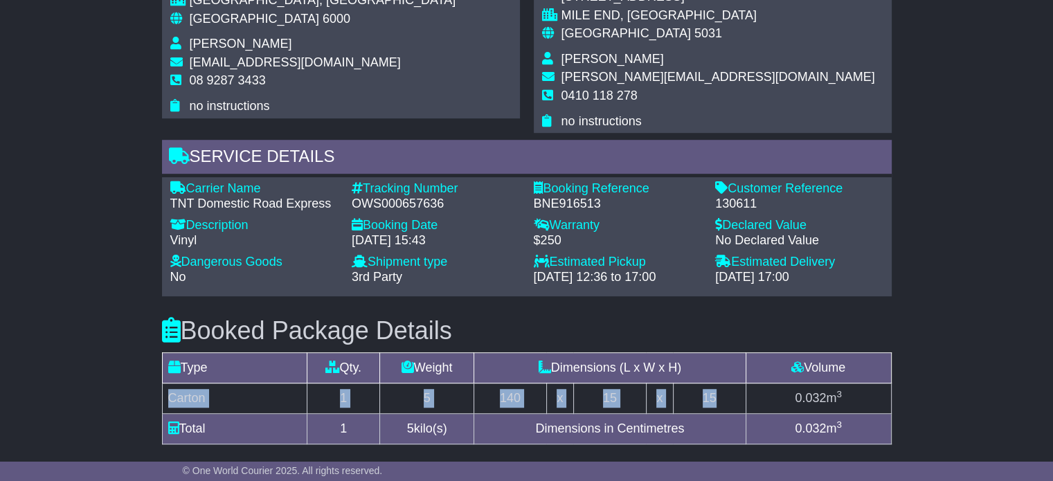
scroll to position [831, 0]
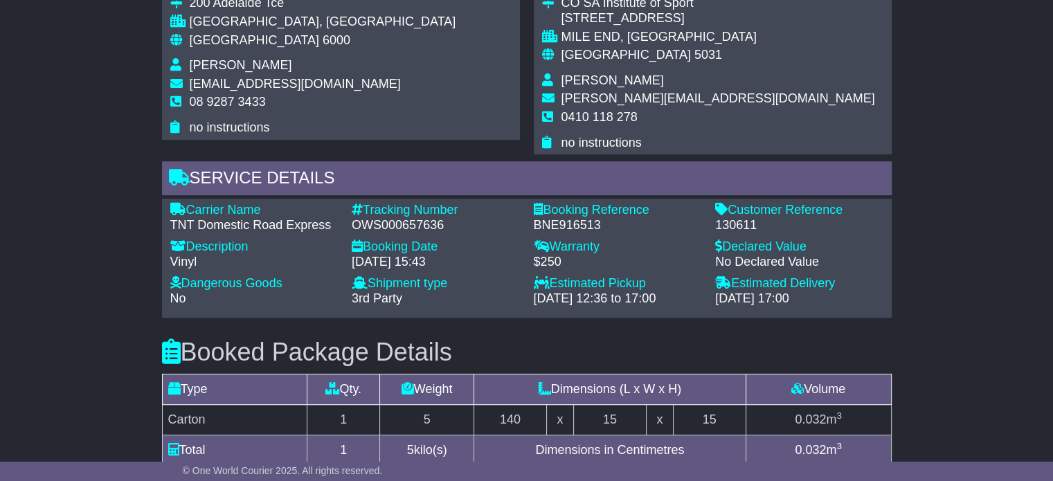
click at [582, 77] on span "Taylor Cowper" at bounding box center [612, 80] width 102 height 14
copy tbody "Taylor Cowper"
click at [621, 120] on span "0410 118 278" at bounding box center [599, 117] width 76 height 14
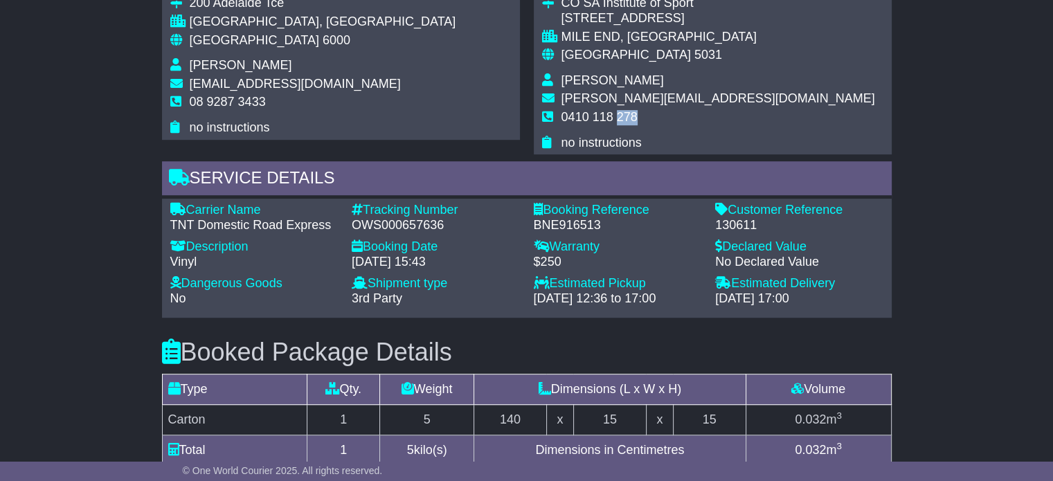
click at [621, 120] on span "0410 118 278" at bounding box center [599, 117] width 76 height 14
copy tbody "0410 118 278"
click at [210, 41] on span "[GEOGRAPHIC_DATA]" at bounding box center [254, 40] width 129 height 14
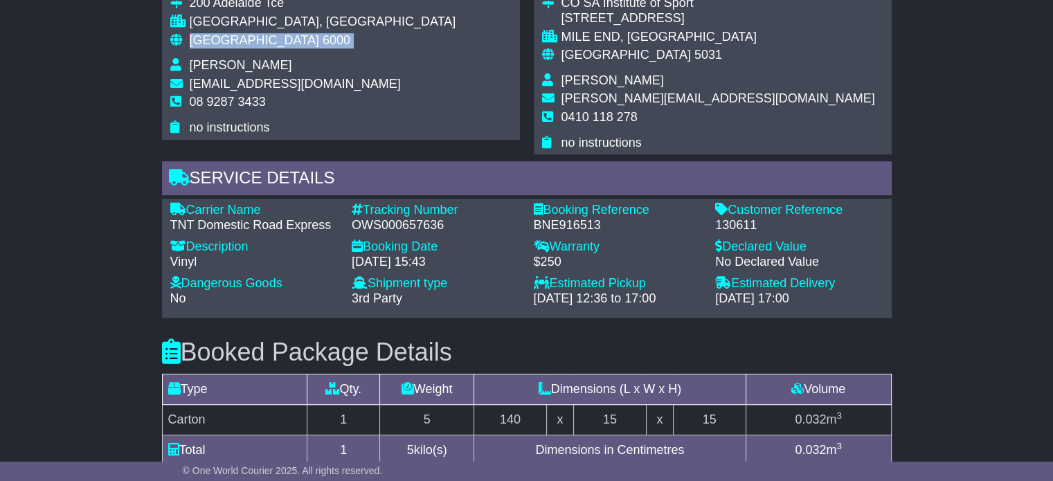
click at [210, 41] on span "[GEOGRAPHIC_DATA]" at bounding box center [254, 40] width 129 height 14
copy tbody "Australia 6000"
click at [694, 56] on span "5031" at bounding box center [708, 55] width 28 height 14
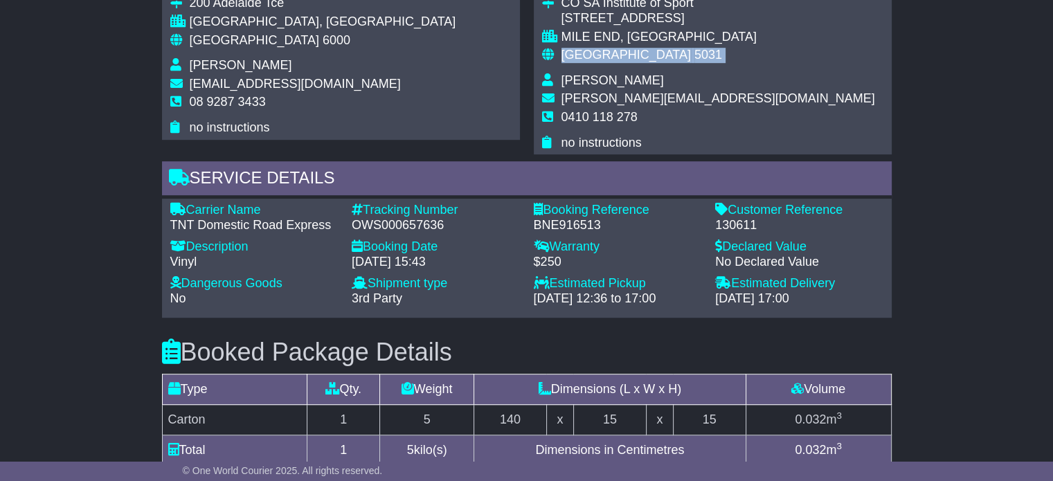
click at [694, 56] on span "5031" at bounding box center [708, 55] width 28 height 14
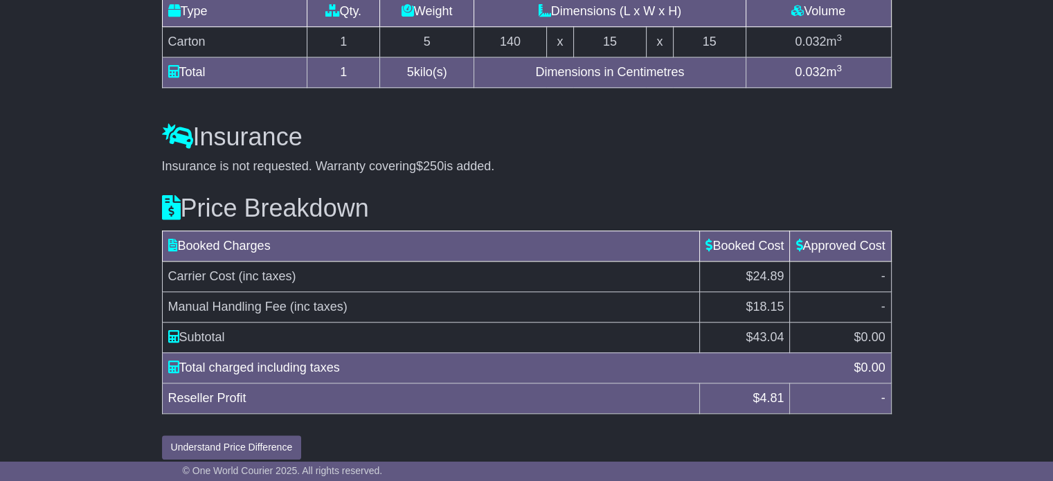
scroll to position [1219, 0]
